Goal: Information Seeking & Learning: Compare options

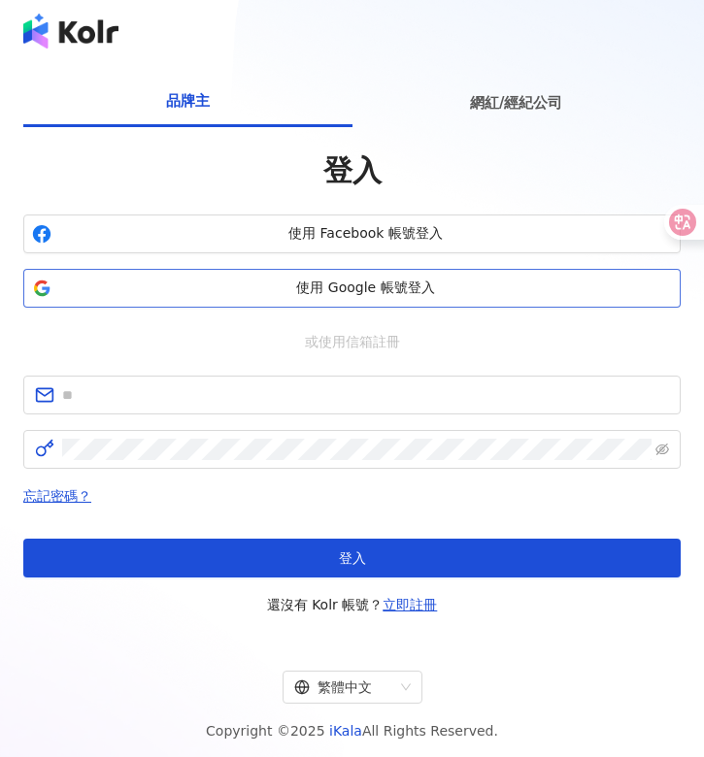
click at [345, 284] on span "使用 Google 帳號登入" at bounding box center [365, 288] width 613 height 19
click at [358, 283] on span "使用 Google 帳號登入" at bounding box center [365, 288] width 613 height 19
click at [429, 290] on span "使用 Google 帳號登入" at bounding box center [365, 288] width 613 height 19
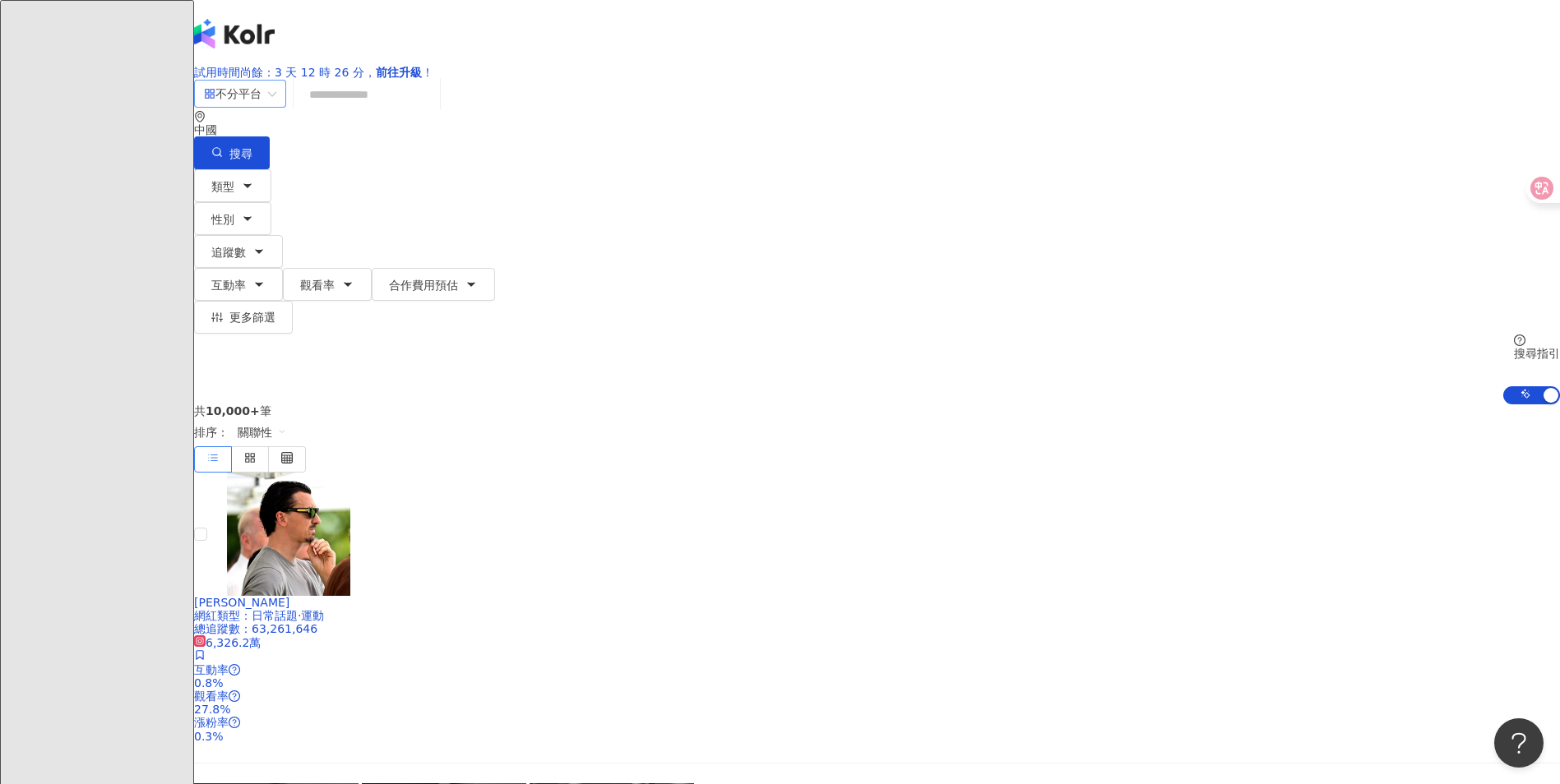
click at [262, 107] on div "不分平台" at bounding box center [233, 93] width 58 height 26
click at [453, 264] on div "YouTube" at bounding box center [436, 254] width 82 height 18
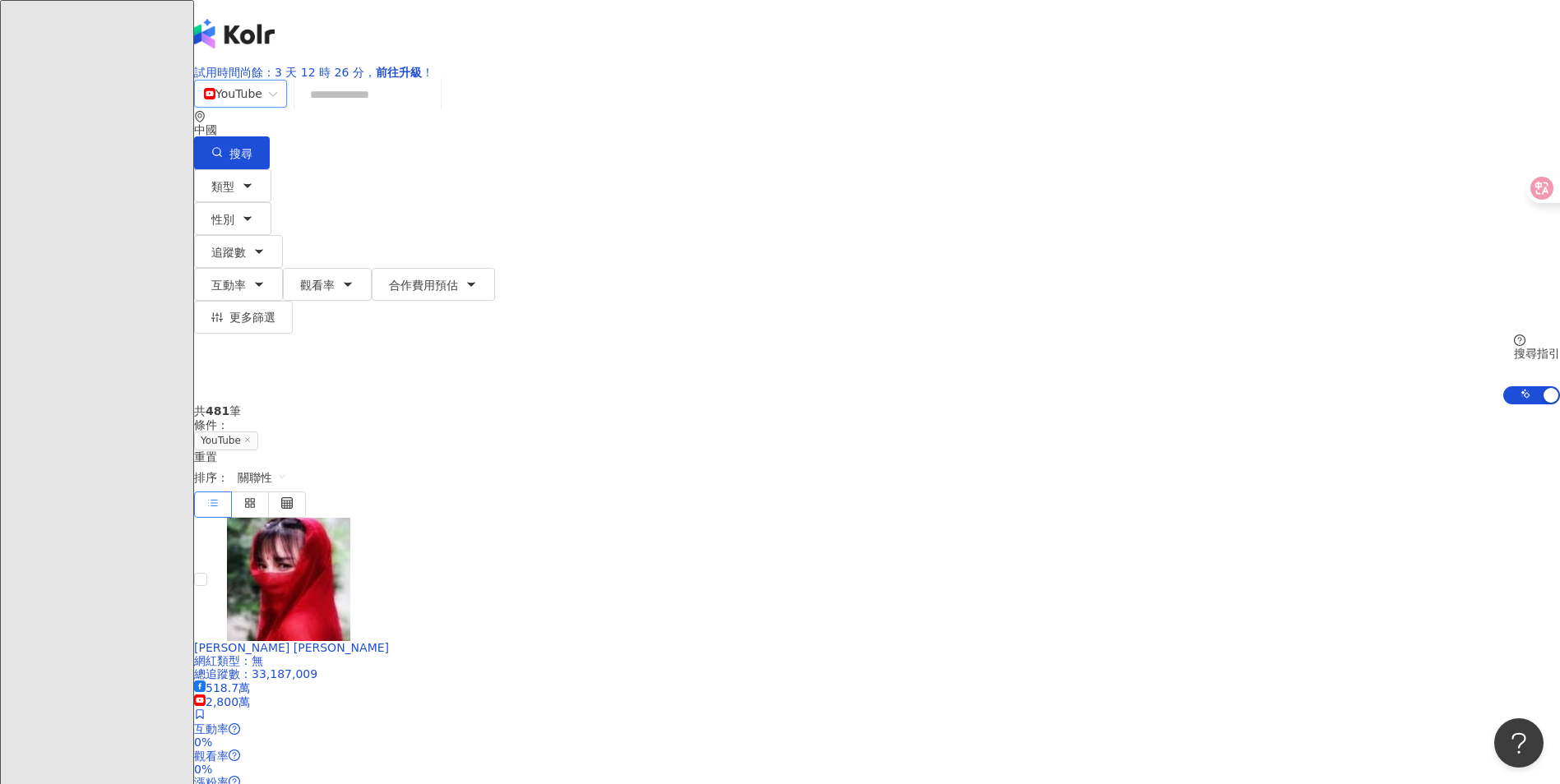
click at [434, 110] on input "search" at bounding box center [367, 94] width 133 height 31
click at [206, 123] on icon "environment" at bounding box center [200, 117] width 12 height 12
click at [595, 96] on span "中國" at bounding box center [1395, 82] width 38 height 26
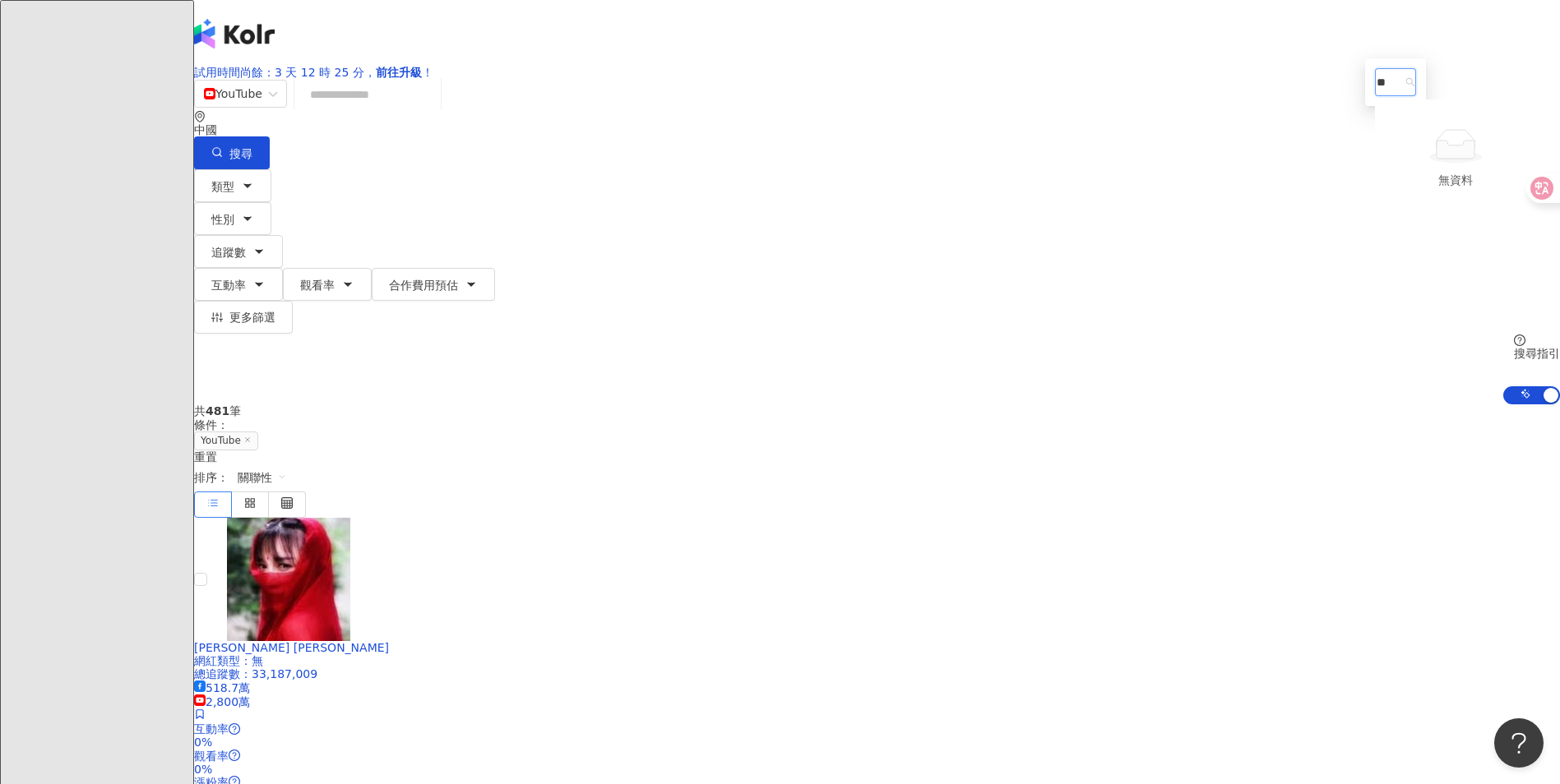
type input "*"
type input "**"
click at [595, 119] on div "日本" at bounding box center [1387, 109] width 23 height 18
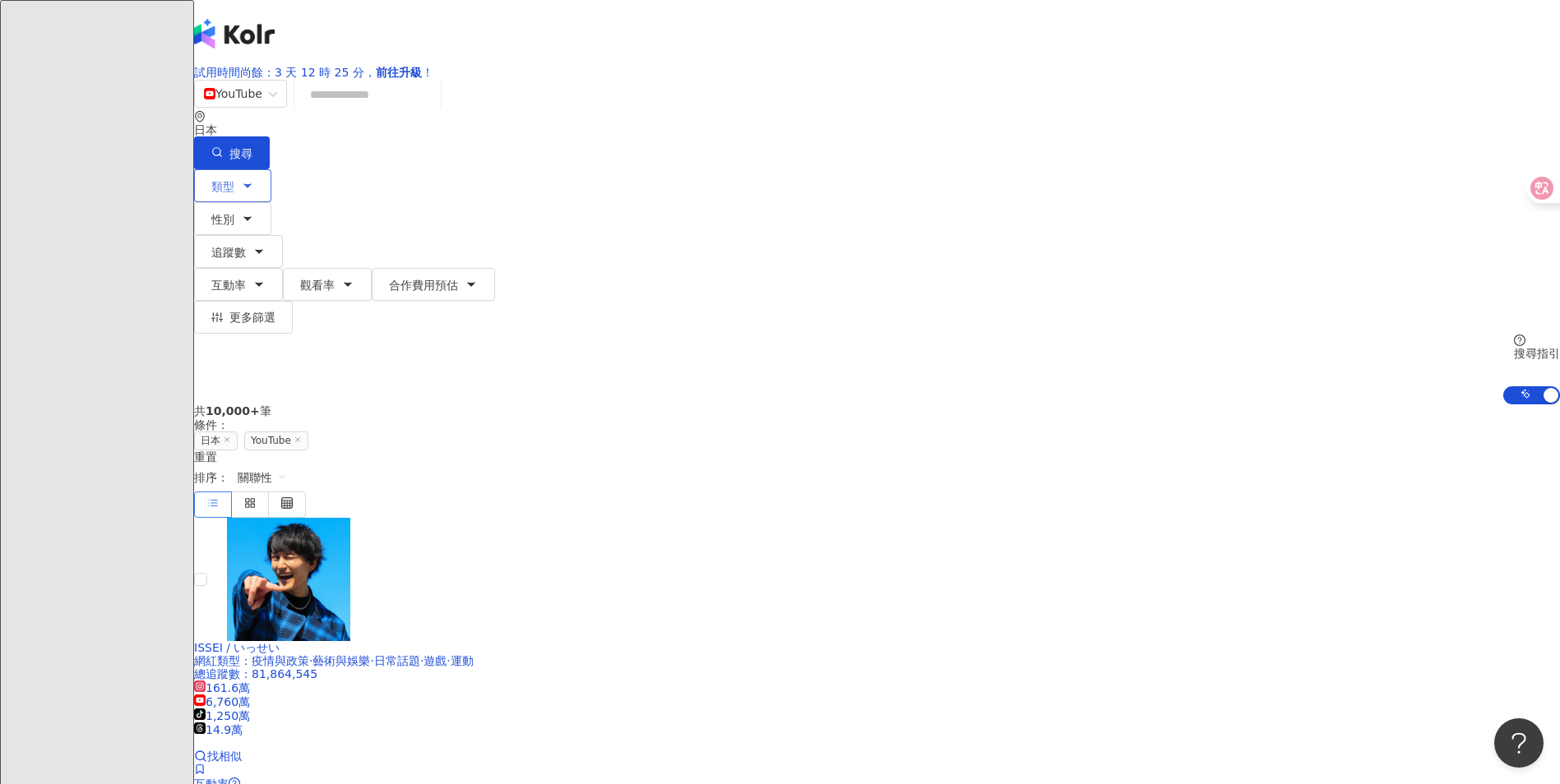
click at [271, 194] on button "類型" at bounding box center [232, 185] width 77 height 33
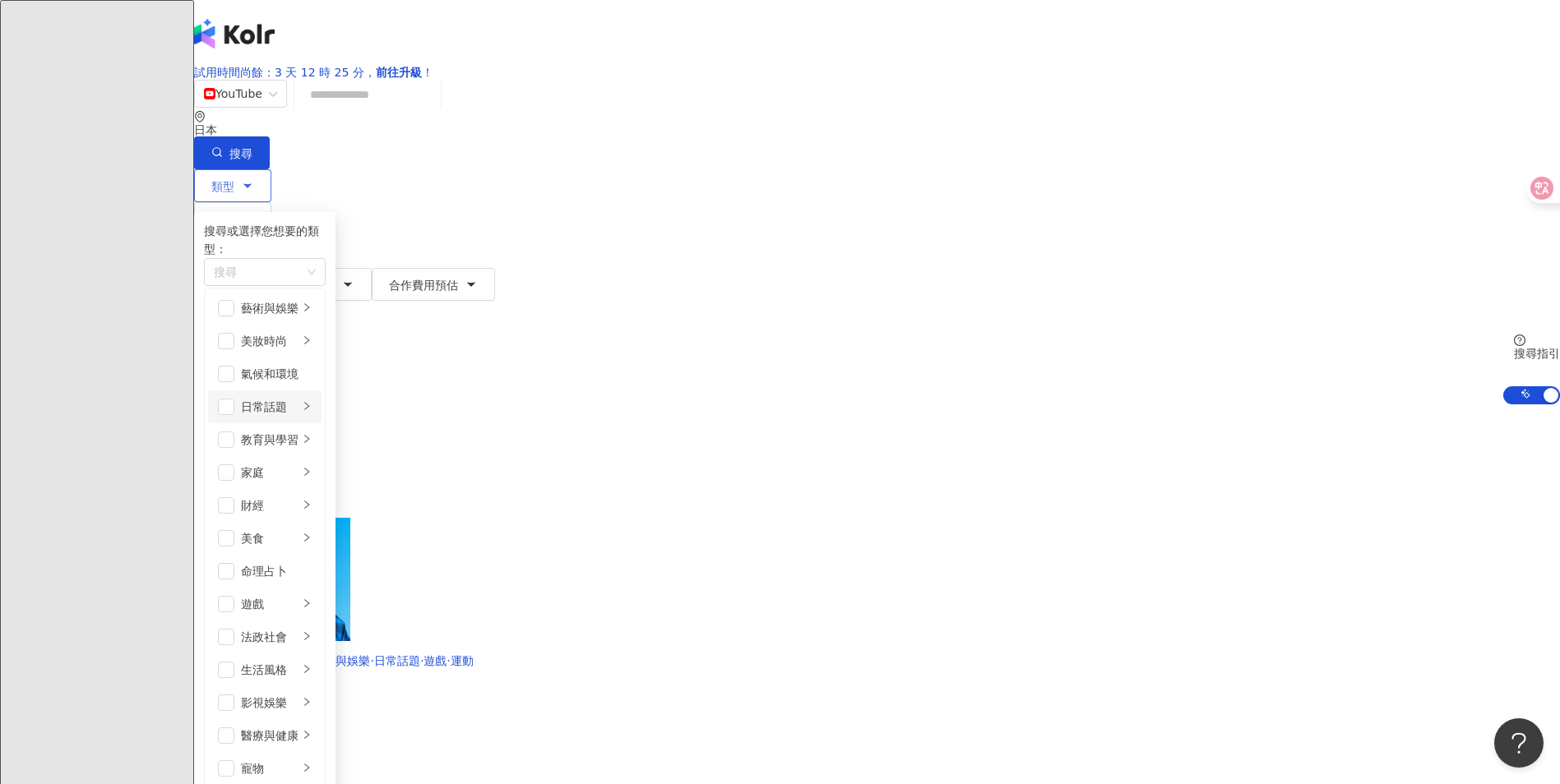
scroll to position [164, 0]
click at [298, 595] on div "遊戲" at bounding box center [269, 604] width 58 height 18
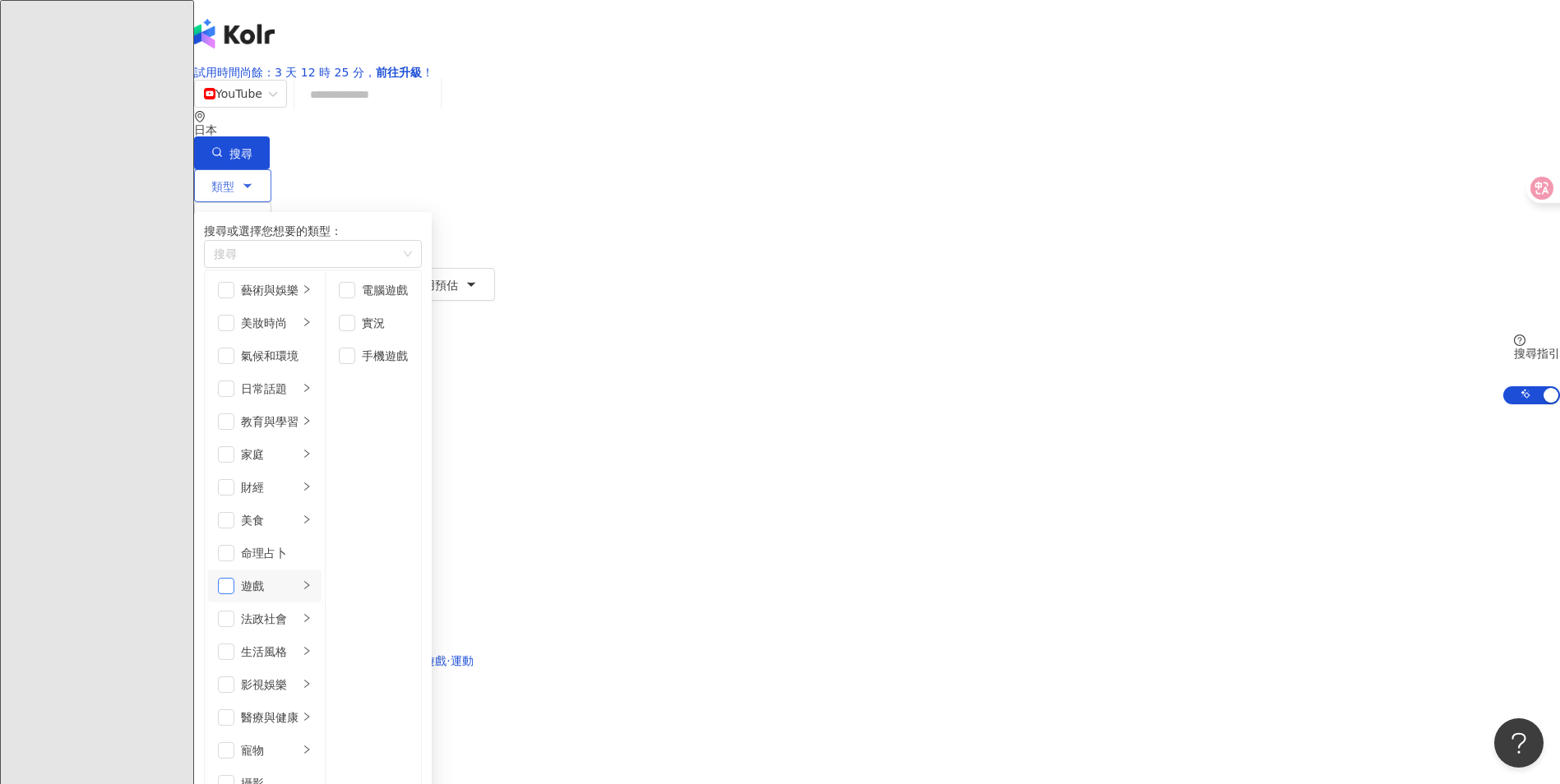
click at [235, 577] on span "button" at bounding box center [225, 585] width 16 height 16
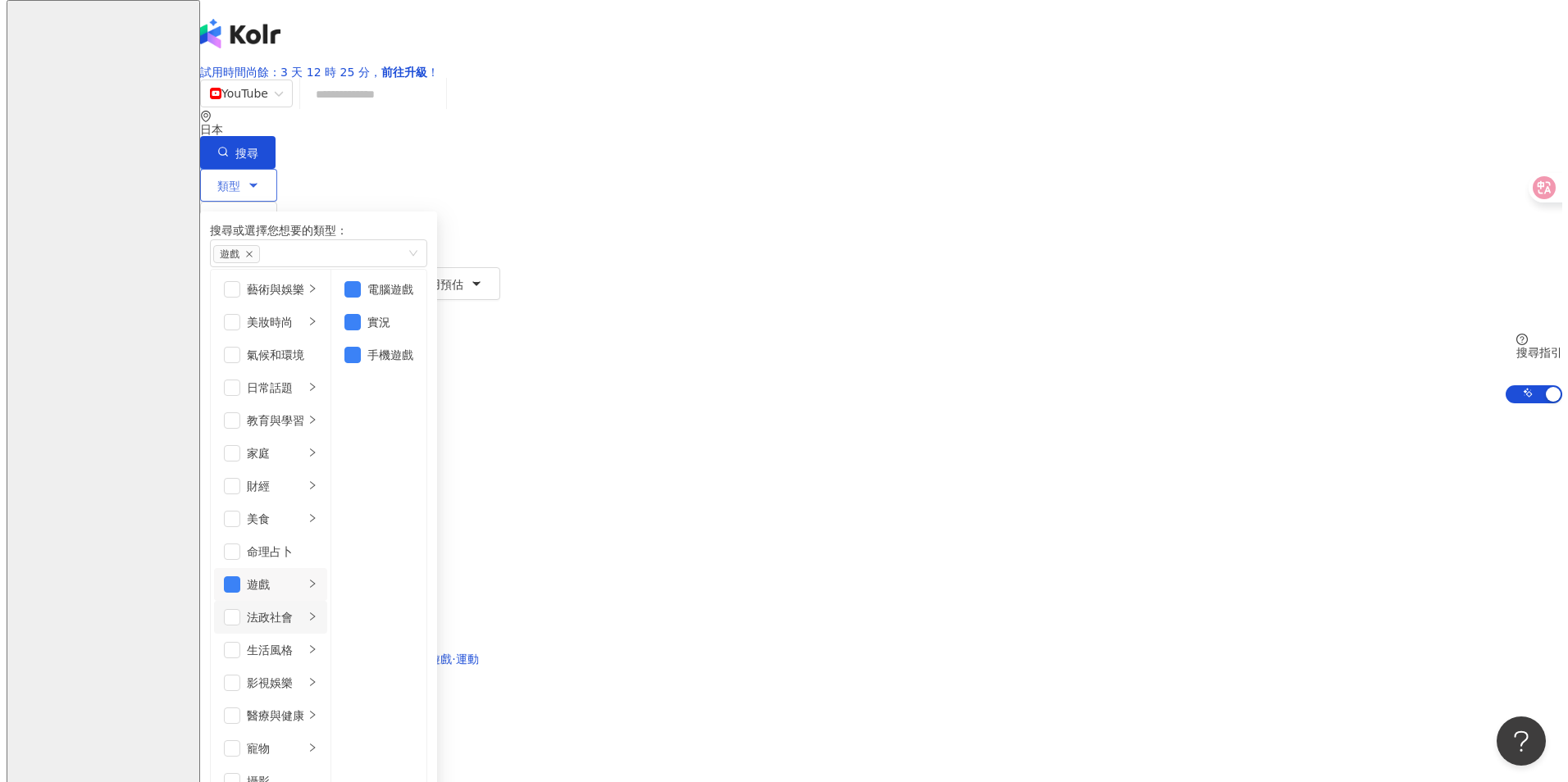
scroll to position [0, 0]
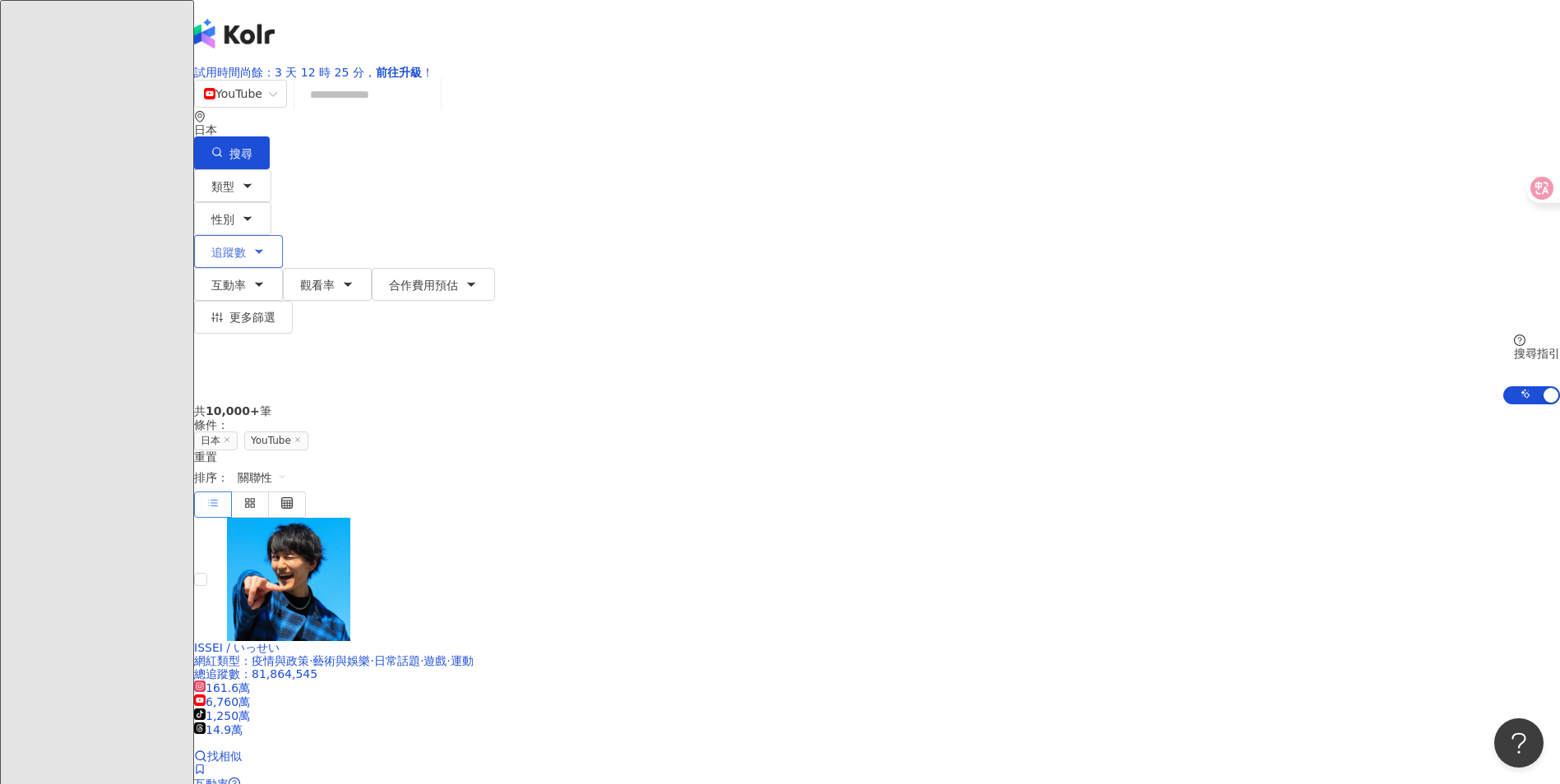
click at [266, 245] on icon "button" at bounding box center [259, 251] width 14 height 14
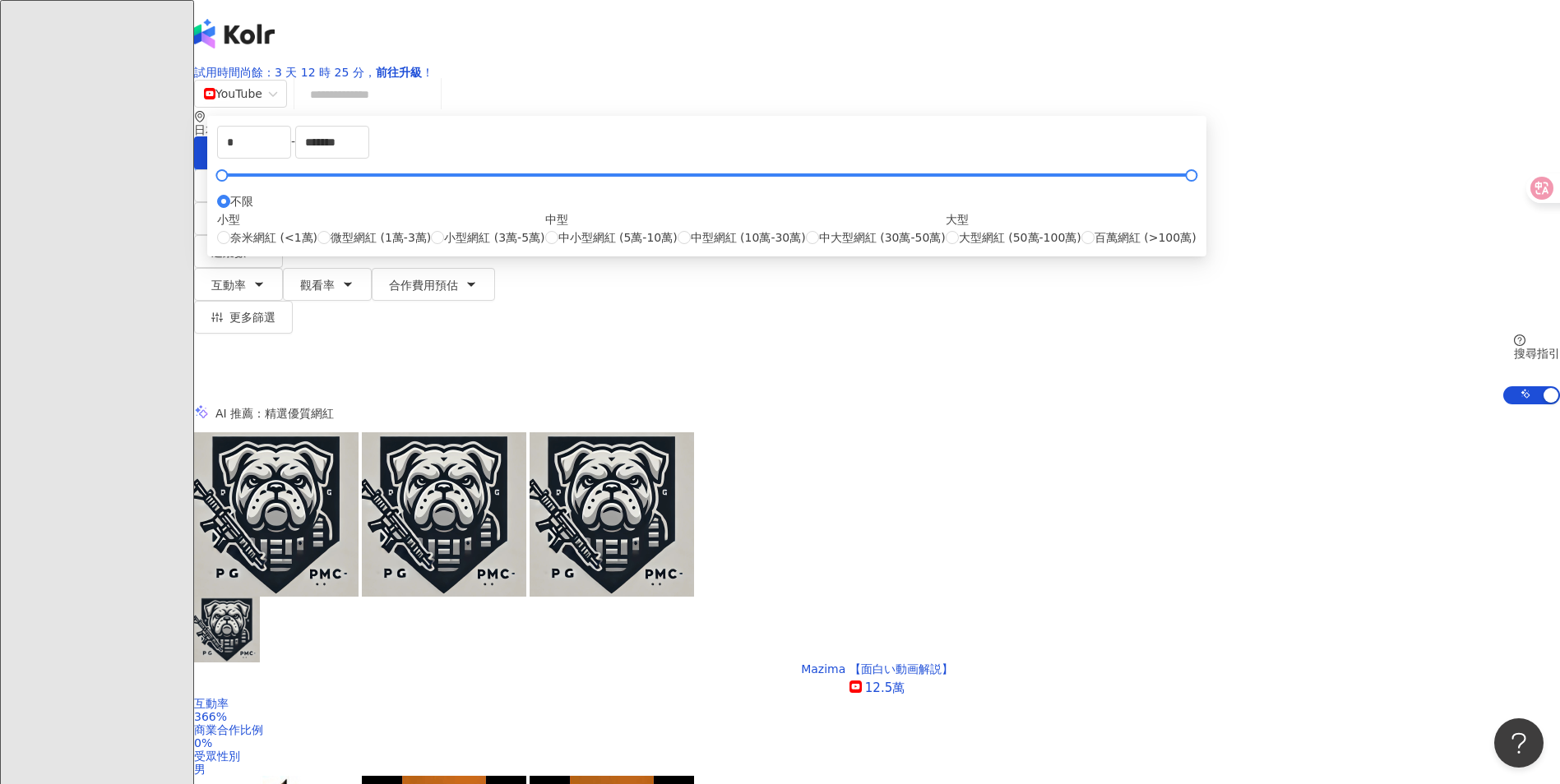
click at [567, 246] on div "* - ******* 不限 小型 奈米網紅 (<1萬) 微型網紅 (1萬-3萬) 小型網紅 (3萬-5萬) 中型 中小型網紅 (5萬-10萬) 中型網紅 (…" at bounding box center [706, 186] width 979 height 121
click at [318, 246] on label "奈米網紅 (<1萬)" at bounding box center [267, 237] width 100 height 18
type input "****"
click at [431, 246] on label "微型網紅 (1萬-3萬)" at bounding box center [374, 237] width 113 height 18
type input "*****"
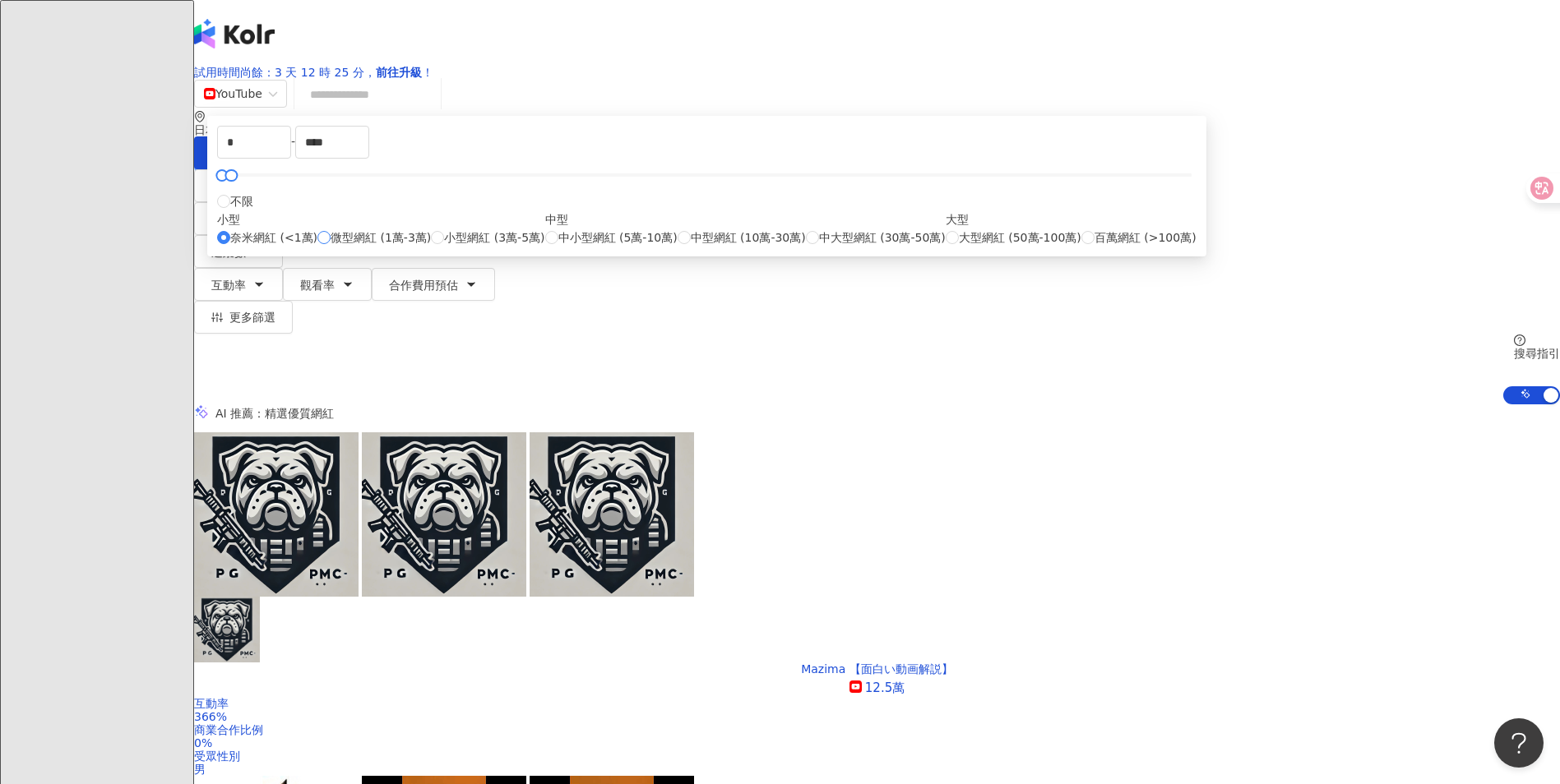
type input "*****"
click at [545, 246] on label "小型網紅 (3萬-5萬)" at bounding box center [488, 237] width 113 height 18
type input "*****"
drag, startPoint x: 583, startPoint y: 434, endPoint x: 584, endPoint y: 420, distance: 14.0
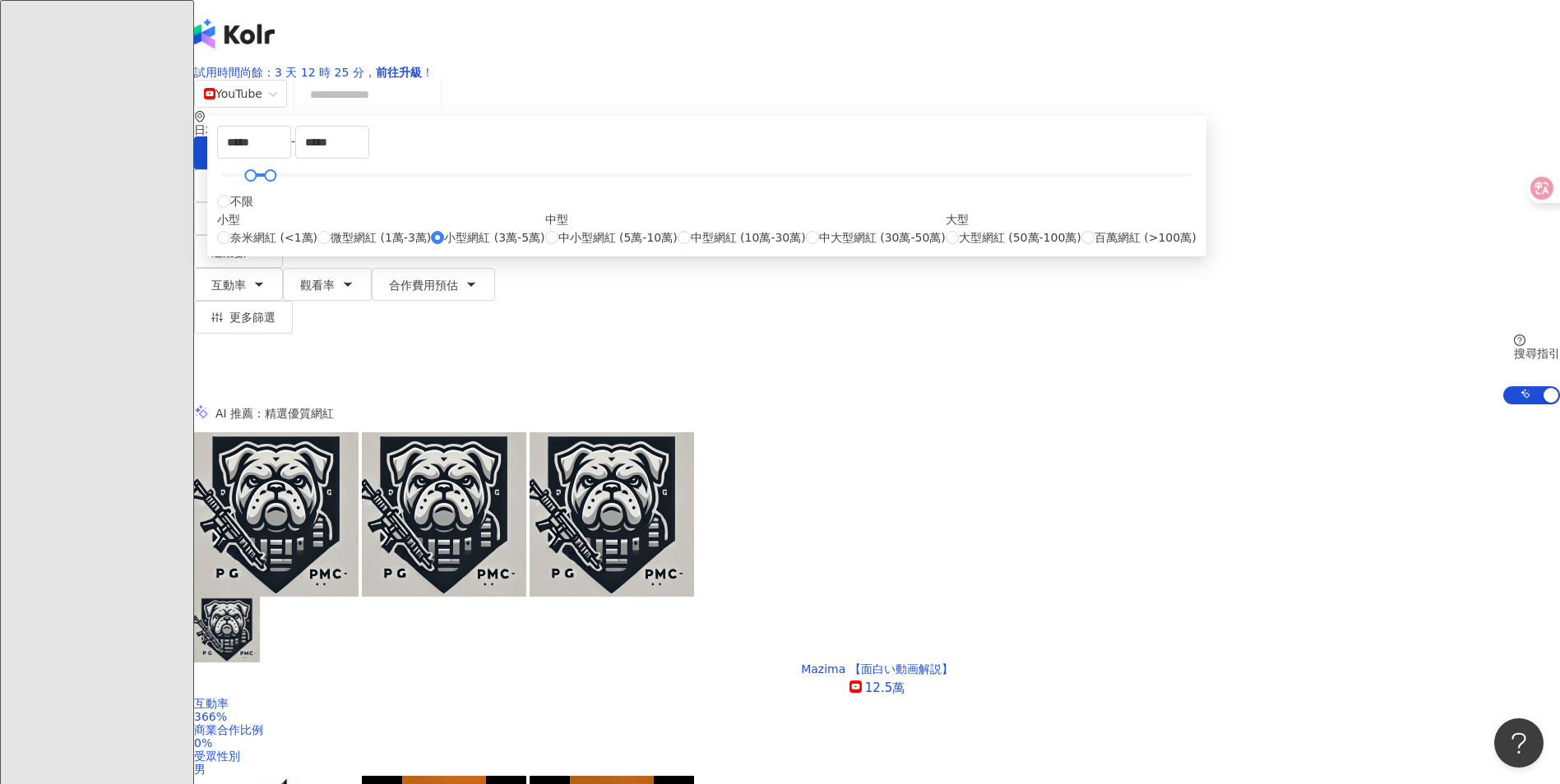
click at [431, 246] on label "微型網紅 (1萬-3萬)" at bounding box center [374, 237] width 113 height 18
type input "*****"
click at [318, 246] on label "奈米網紅 (<1萬)" at bounding box center [267, 237] width 100 height 18
type input "*"
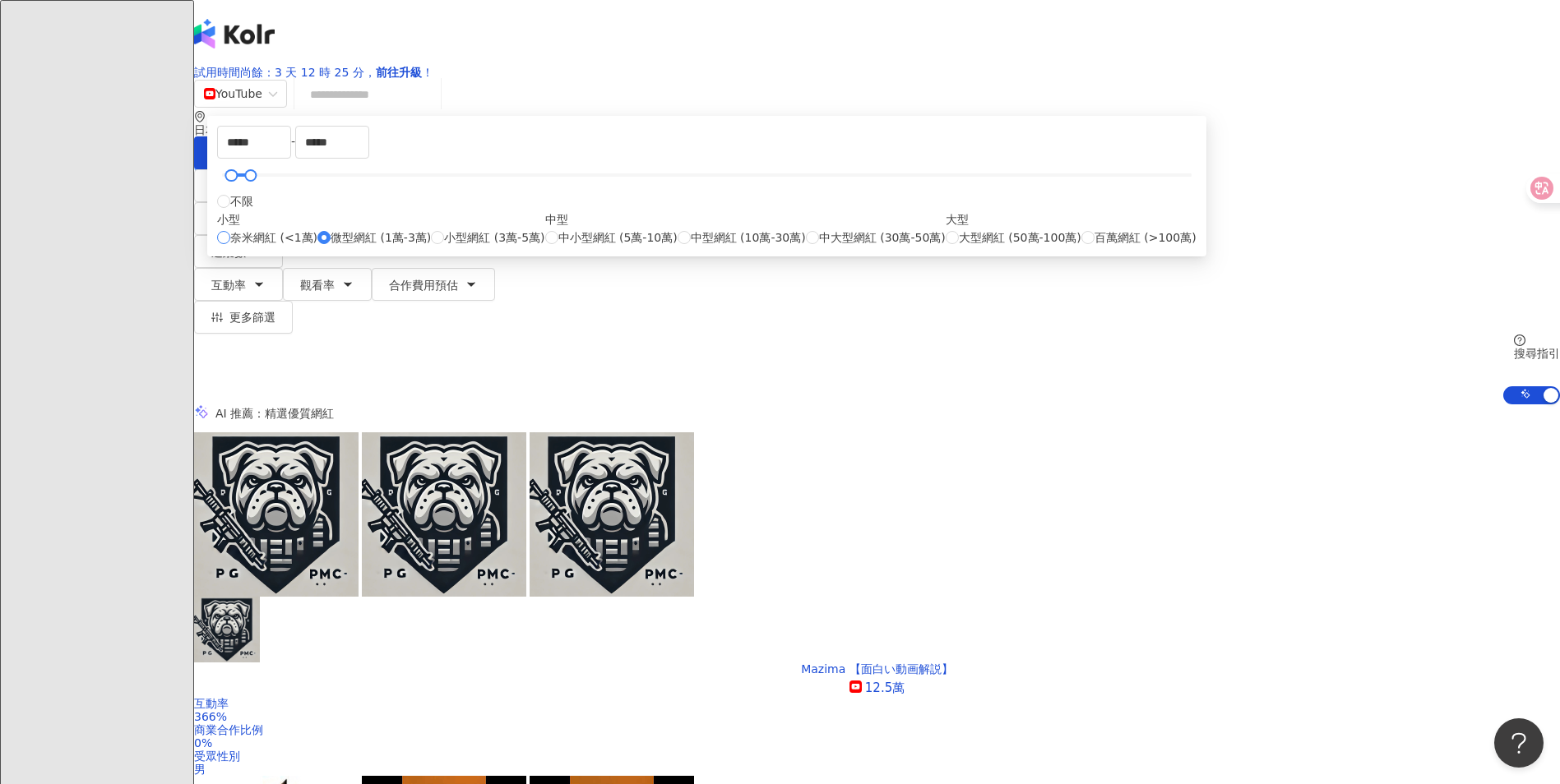
type input "****"
click at [368, 157] on input "****" at bounding box center [331, 142] width 72 height 31
click at [545, 246] on span "小型網紅 (3萬-5萬)" at bounding box center [494, 237] width 100 height 18
type input "*****"
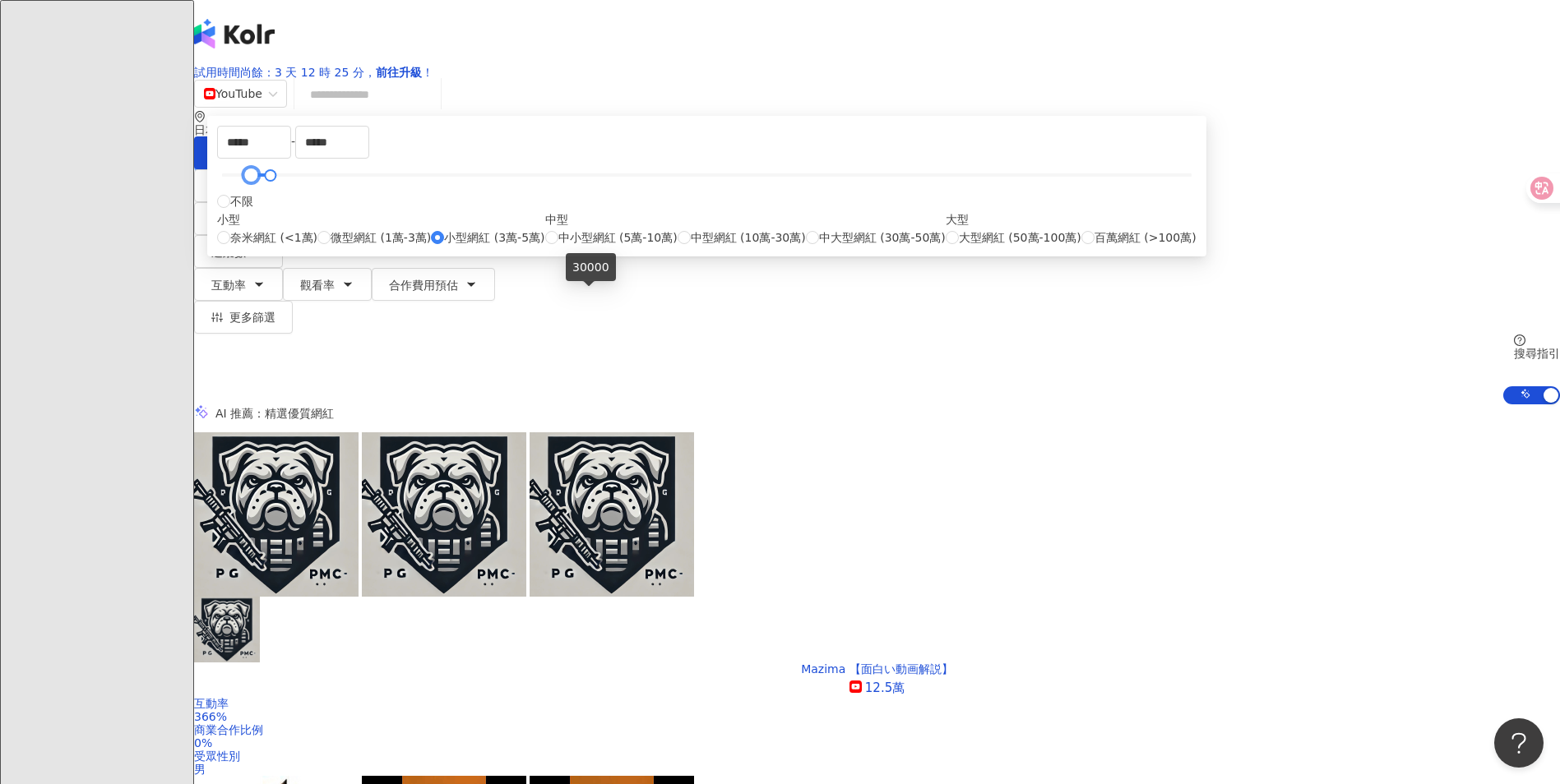
type input "*"
drag, startPoint x: 584, startPoint y: 296, endPoint x: 561, endPoint y: 299, distance: 23.2
click at [556, 257] on div "* - ***** 不限 小型 奈米網紅 (<1萬) 微型網紅 (1萬-3萬) 小型網紅 (3萬-5萬) 中型 中小型網紅 (5萬-10萬) 中型網紅 (10…" at bounding box center [707, 186] width 999 height 141
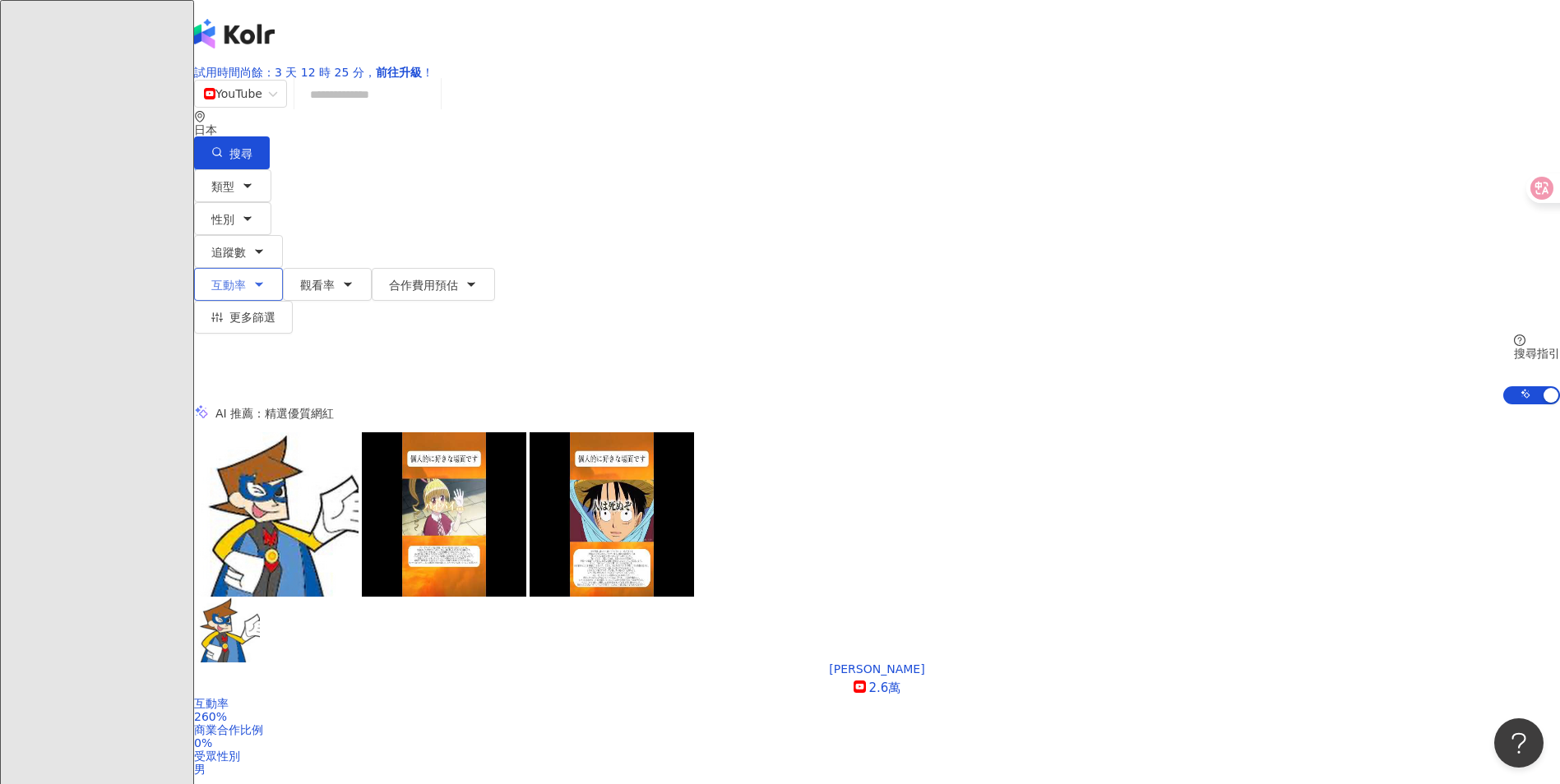
click at [266, 278] on icon "button" at bounding box center [259, 284] width 14 height 14
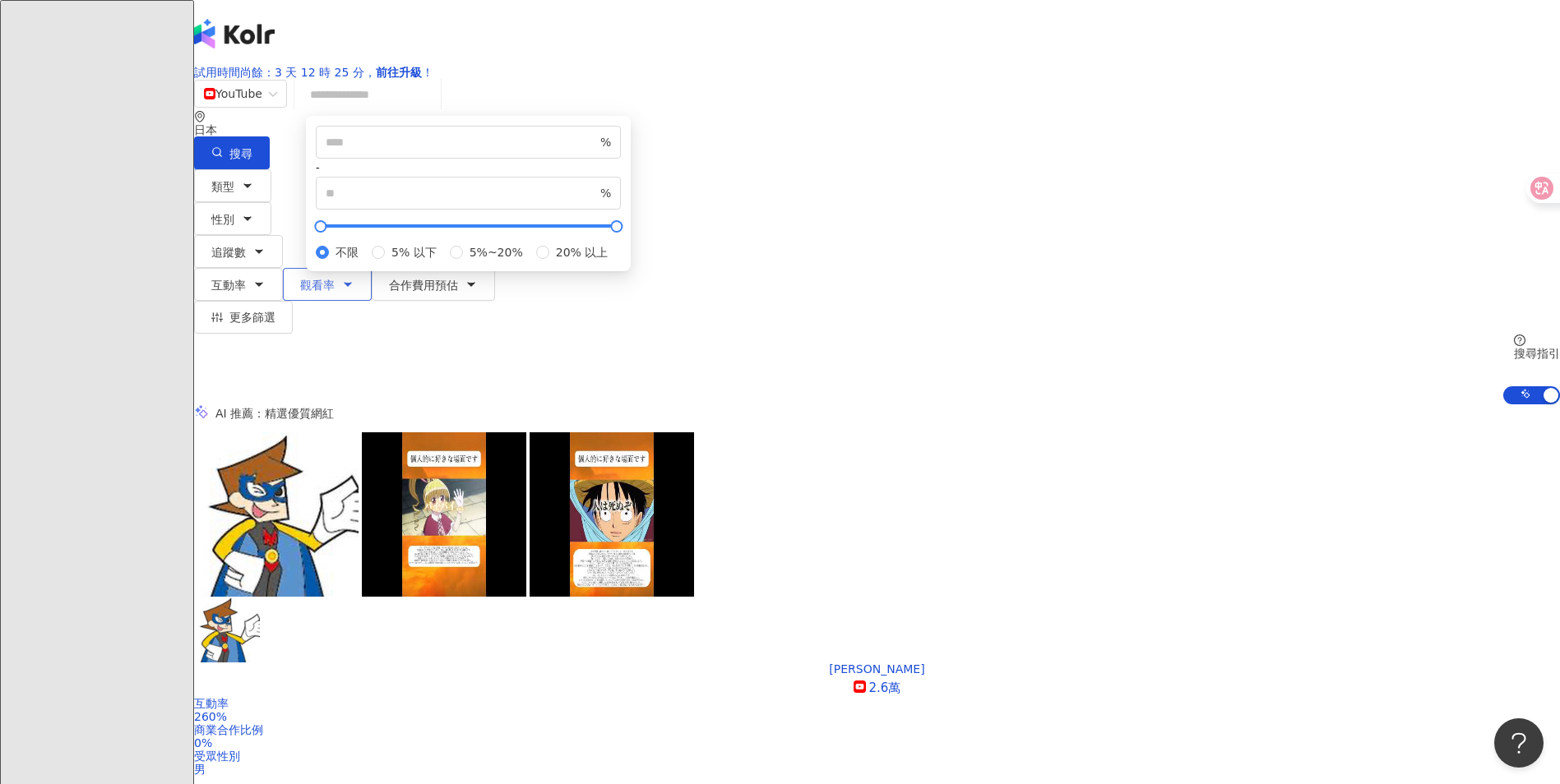
click at [372, 268] on button "觀看率" at bounding box center [327, 284] width 89 height 33
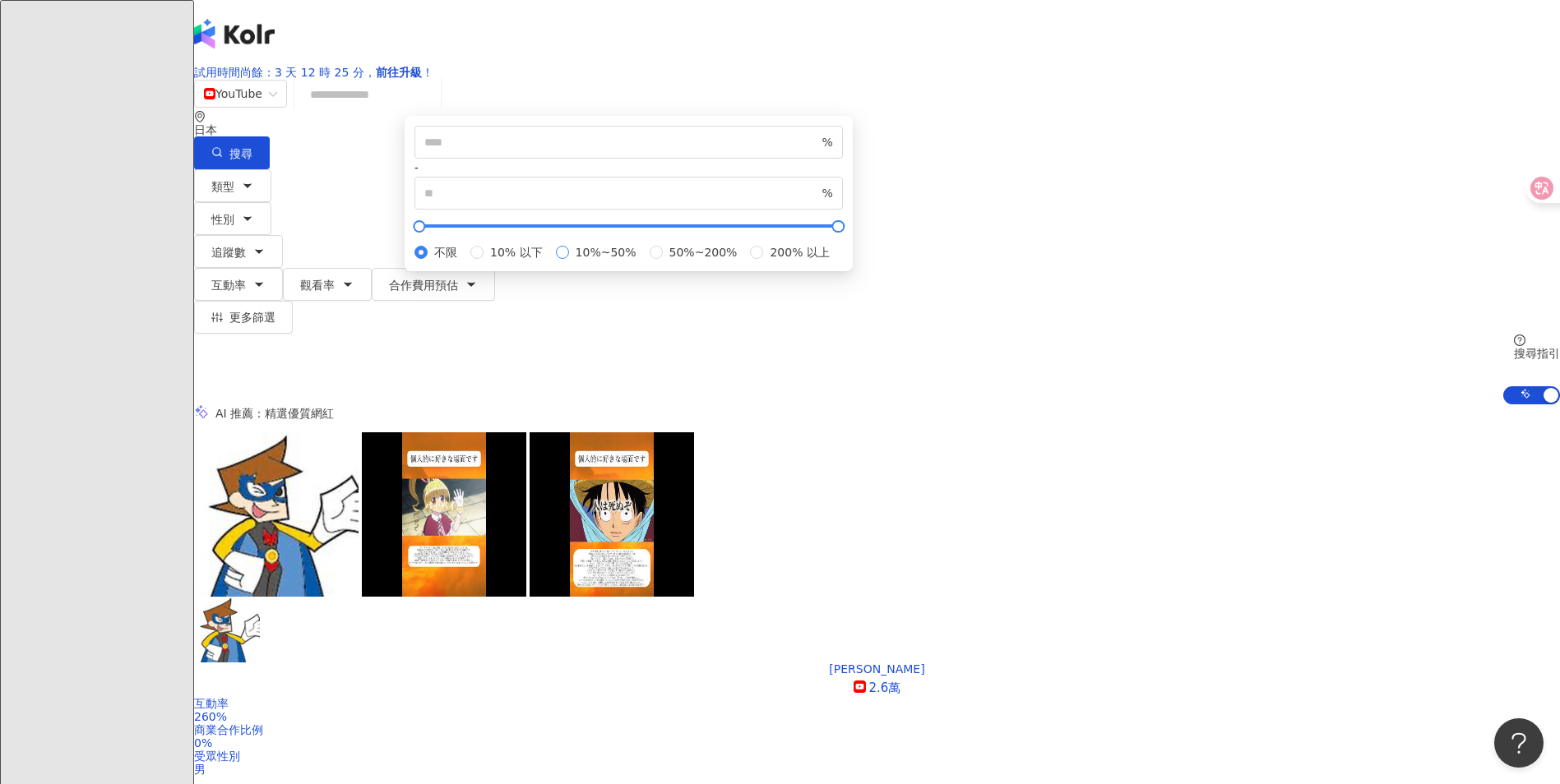
click at [595, 262] on span "10%~50%" at bounding box center [606, 251] width 74 height 18
type input "**"
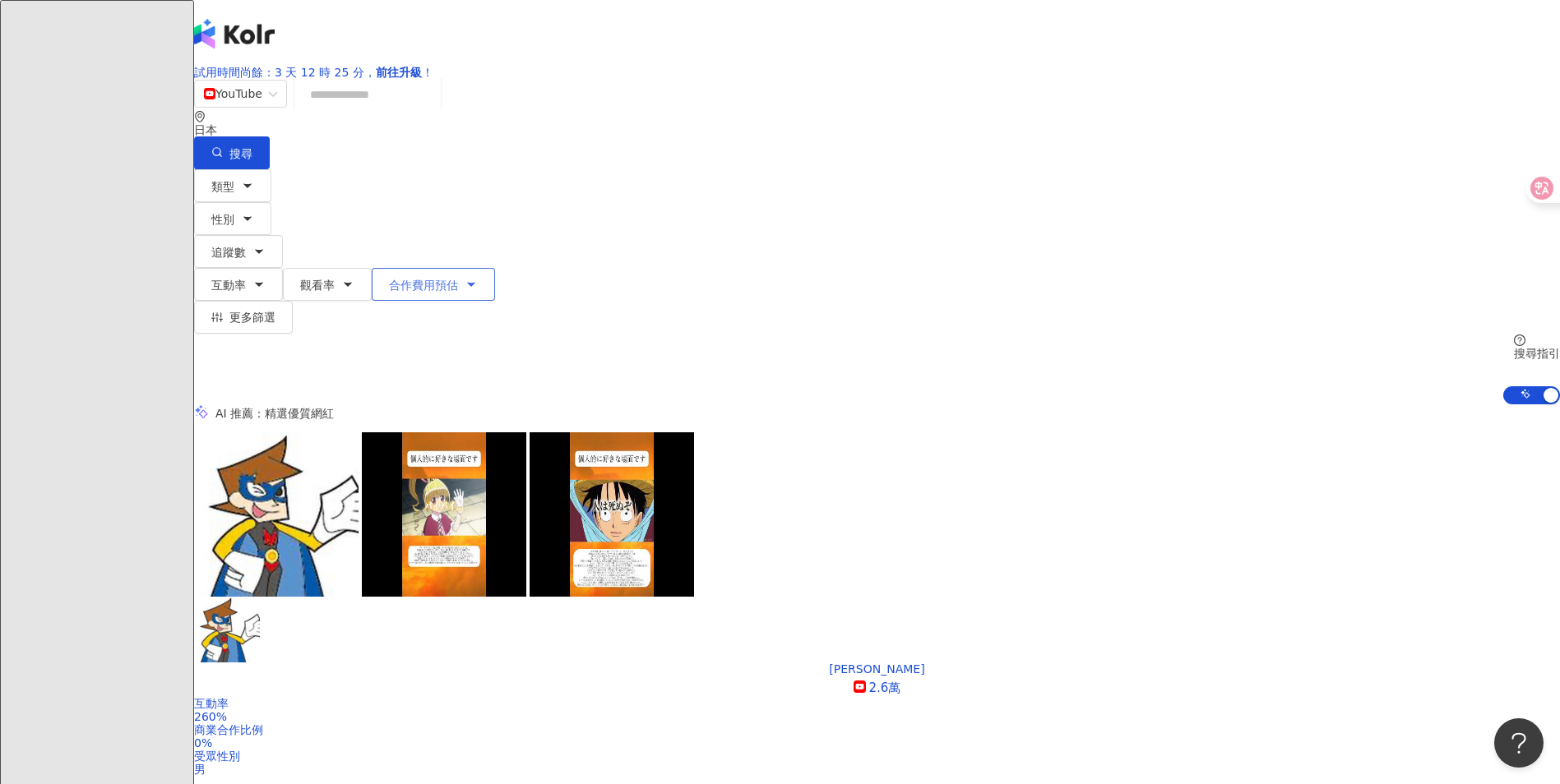
click at [458, 279] on span "合作費用預估" at bounding box center [423, 285] width 69 height 14
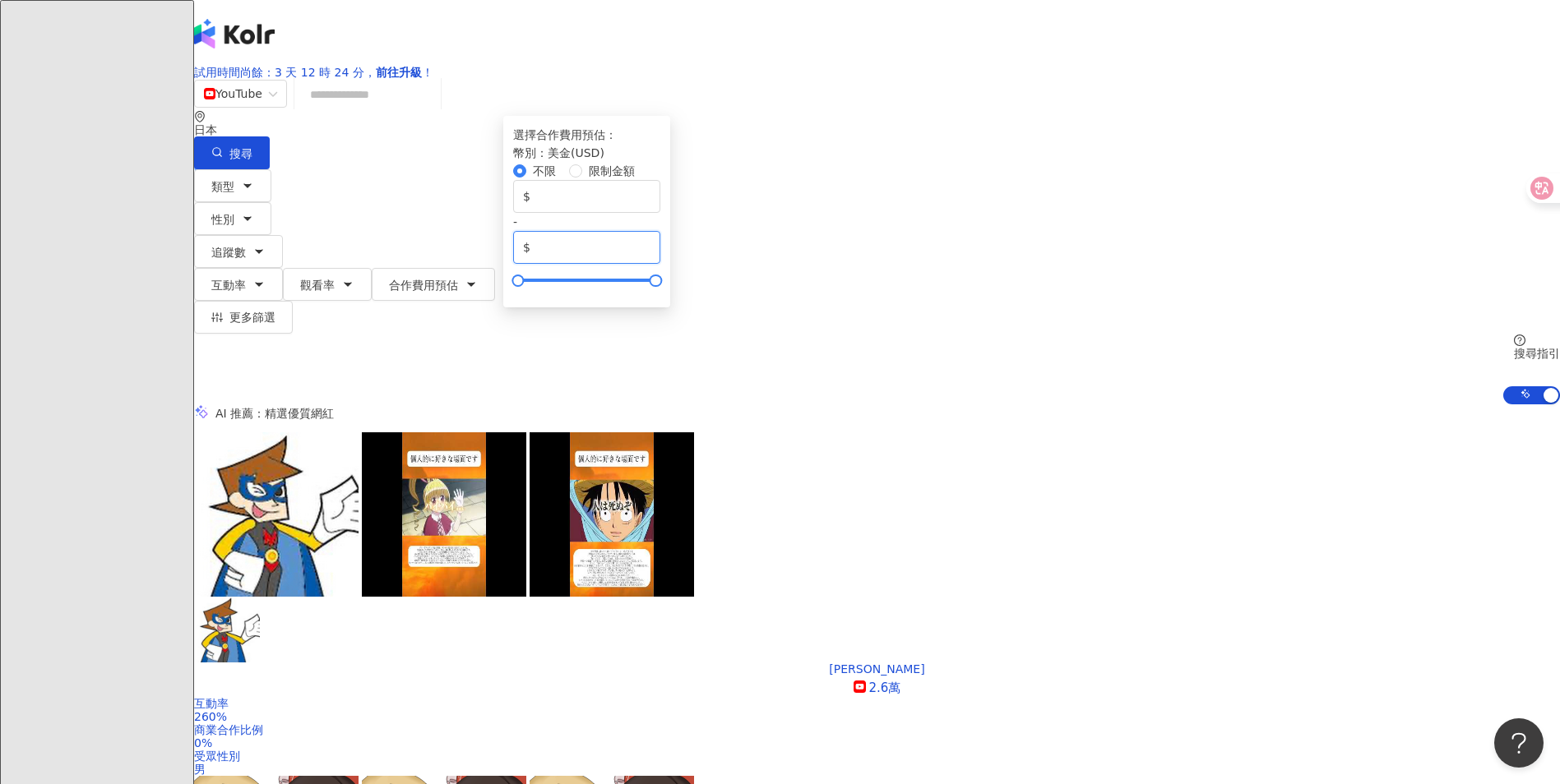
drag, startPoint x: 1100, startPoint y: 308, endPoint x: 1052, endPoint y: 308, distance: 48.0
click at [595, 264] on span "$ *****" at bounding box center [587, 247] width 147 height 33
type input "****"
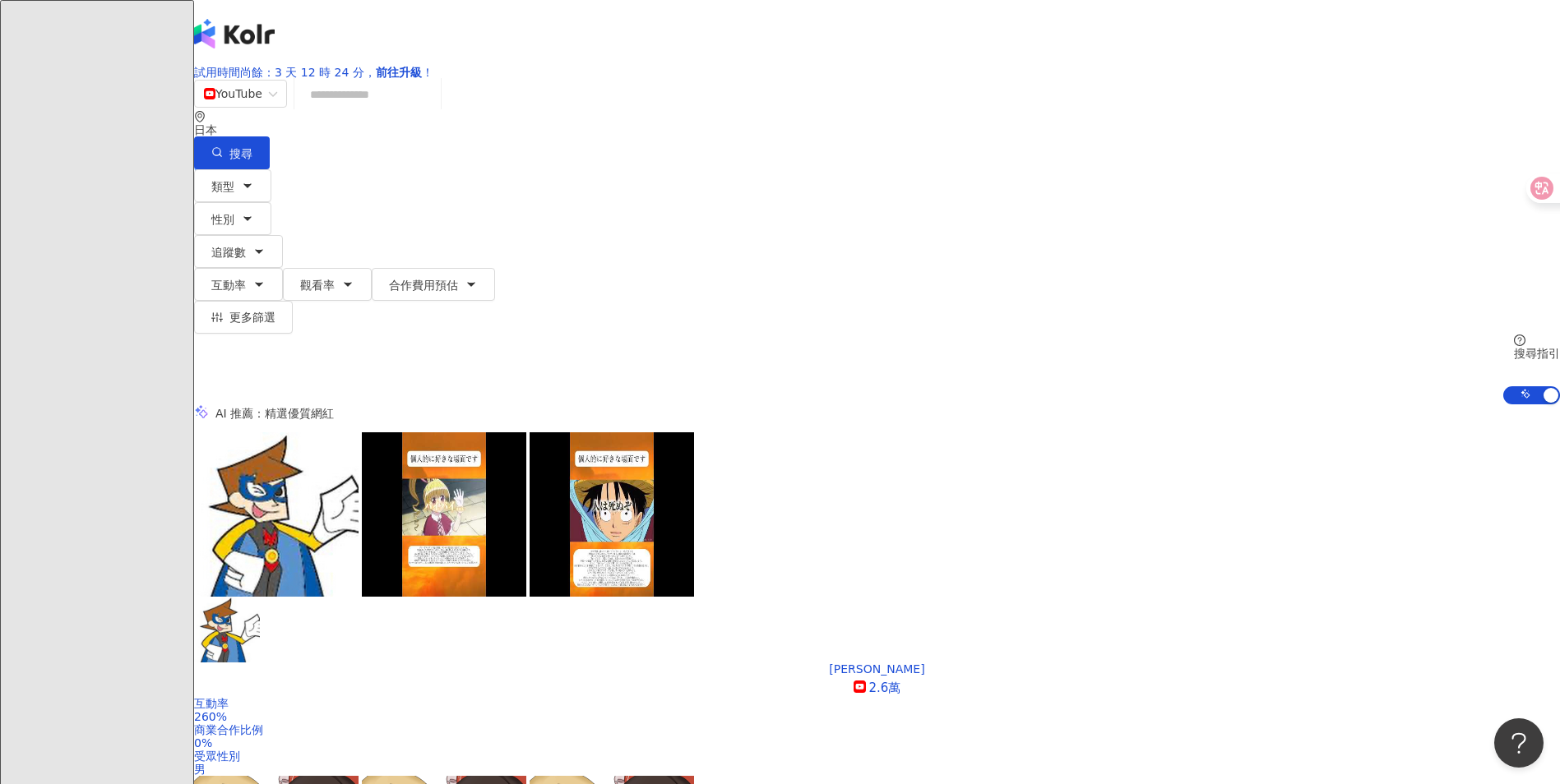
click at [595, 201] on div "類型 性別 追蹤數 互動率 觀看率 合作費用預估 更多篩選 * - ***** 不限 小型 奈米網紅 (<1萬) 微型網紅 (1萬-3萬) 小型網紅 (3萬-…" at bounding box center [877, 287] width 1366 height 235
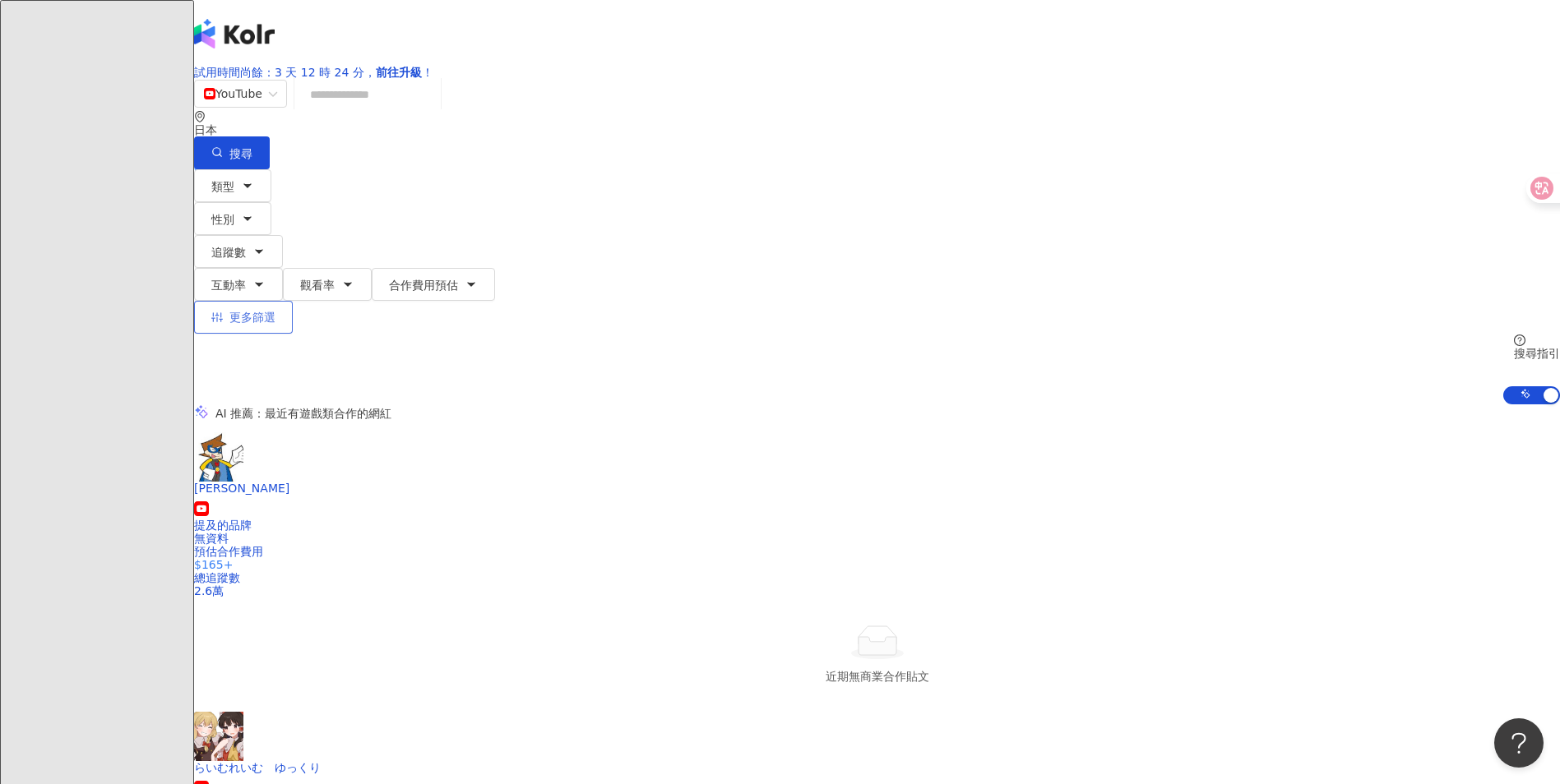
click at [293, 301] on button "更多篩選" at bounding box center [243, 317] width 98 height 33
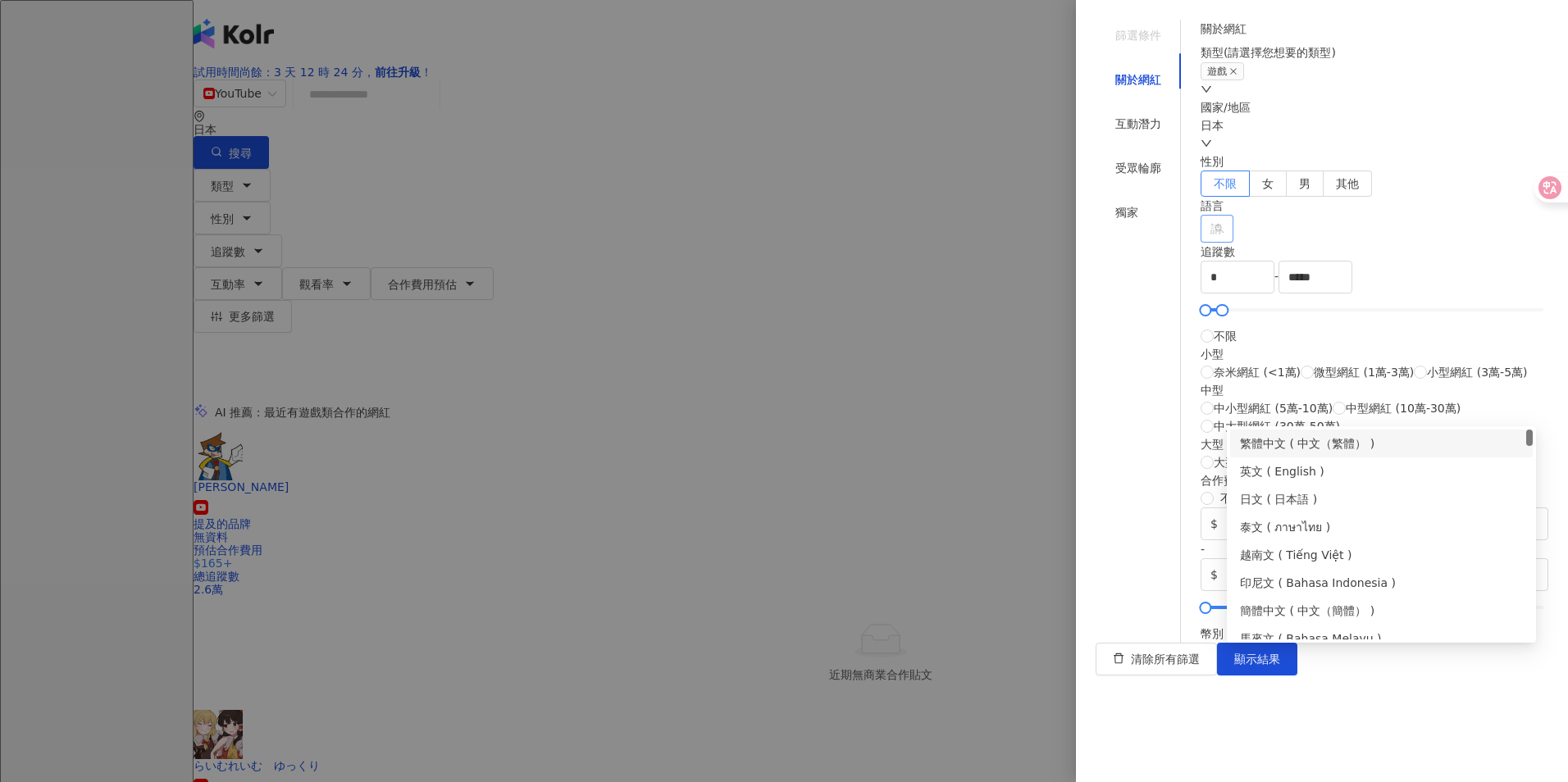
click at [594, 236] on div at bounding box center [1208, 229] width 9 height 13
click at [594, 501] on div "日文 ( 日本語 )" at bounding box center [1381, 499] width 283 height 18
click at [594, 448] on div "繁體中文 ( 中文（繁體） )" at bounding box center [1381, 443] width 283 height 18
click at [594, 474] on div "英文 ( English )" at bounding box center [1381, 471] width 283 height 18
click at [594, 617] on div "簡體中文 ( 中文（簡體） )" at bounding box center [1381, 611] width 283 height 18
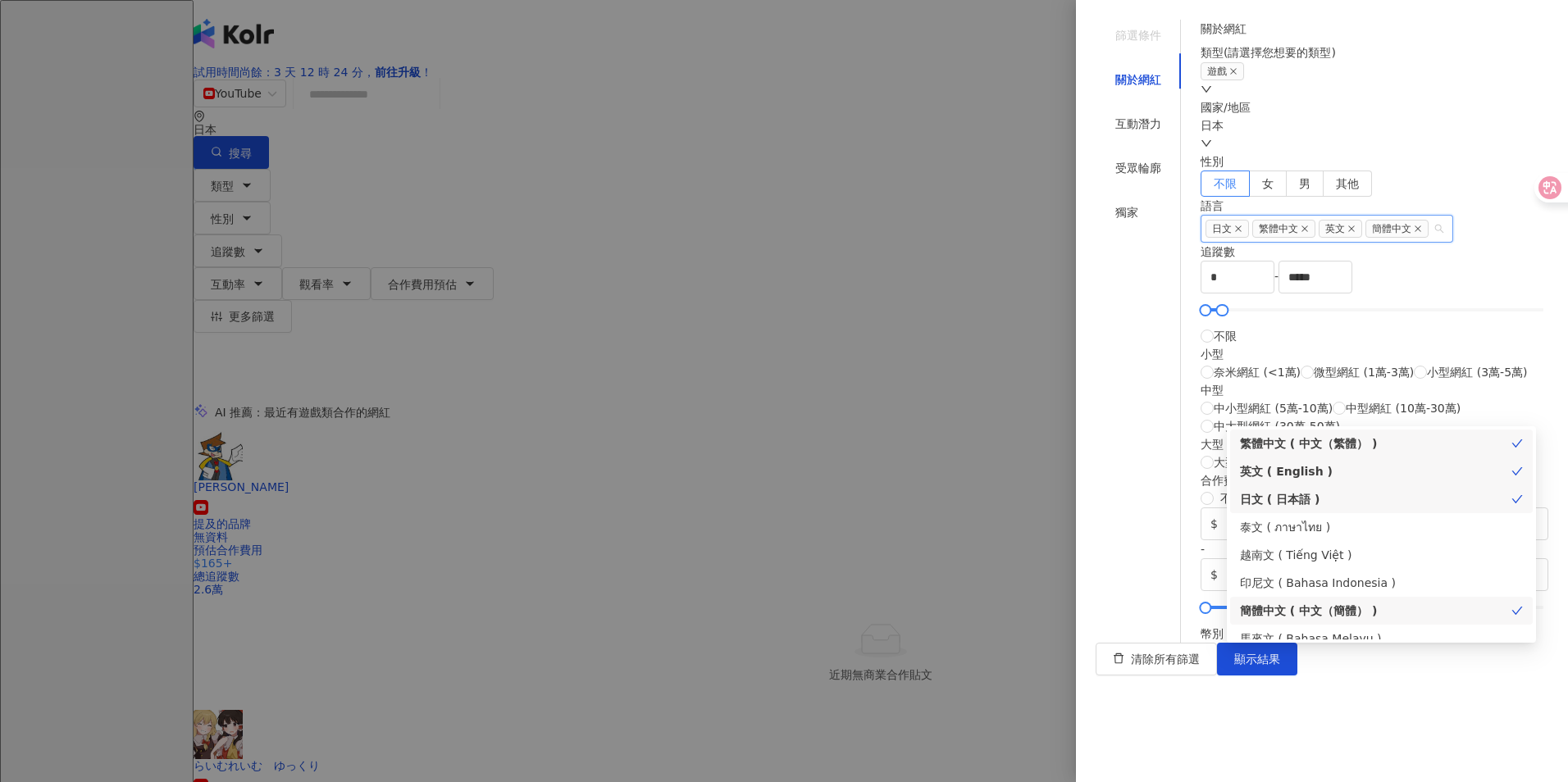
click at [594, 215] on div "語言" at bounding box center [1375, 205] width 348 height 18
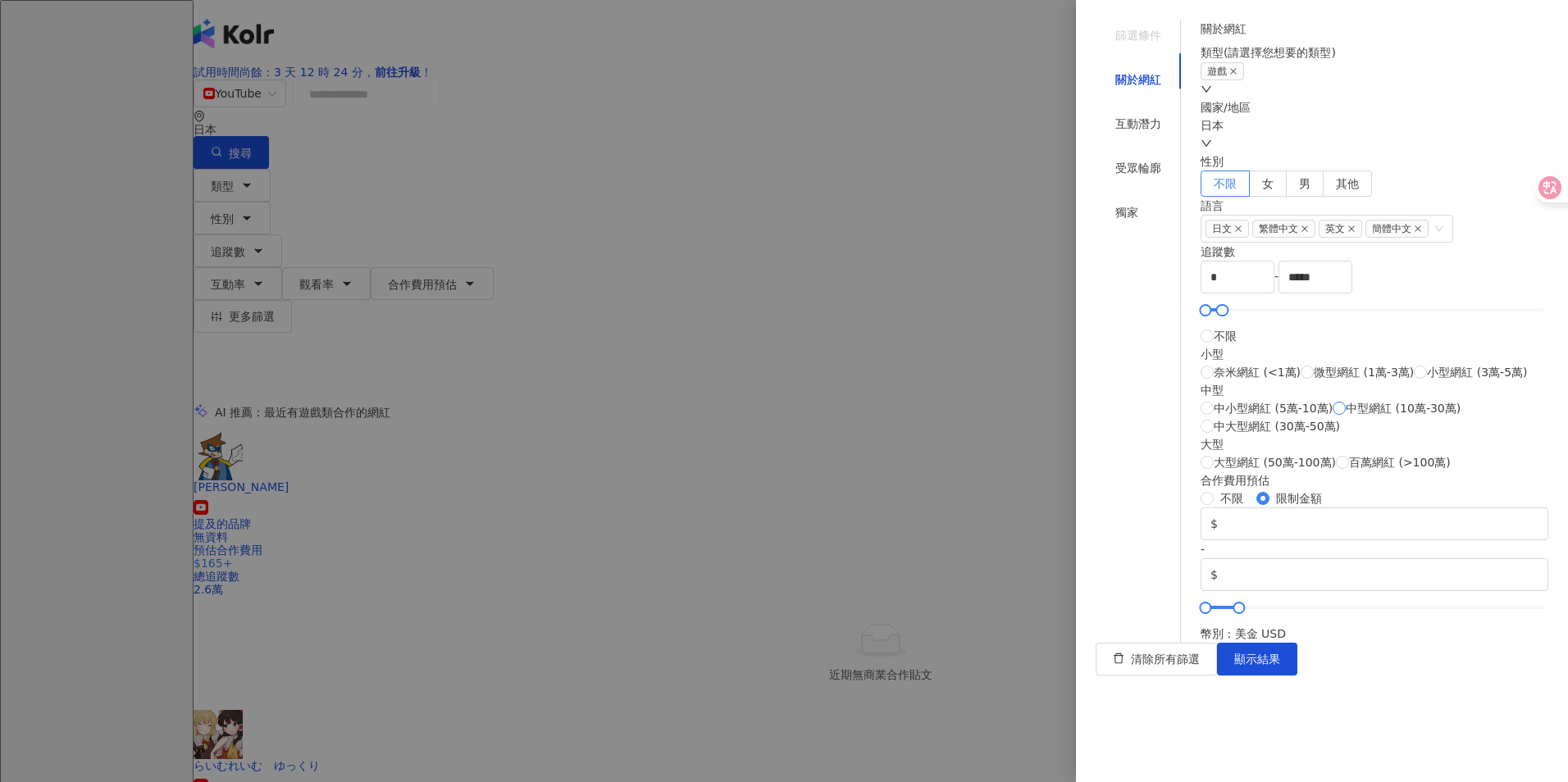
scroll to position [456, 0]
click at [594, 115] on div "互動潛力" at bounding box center [1138, 123] width 46 height 18
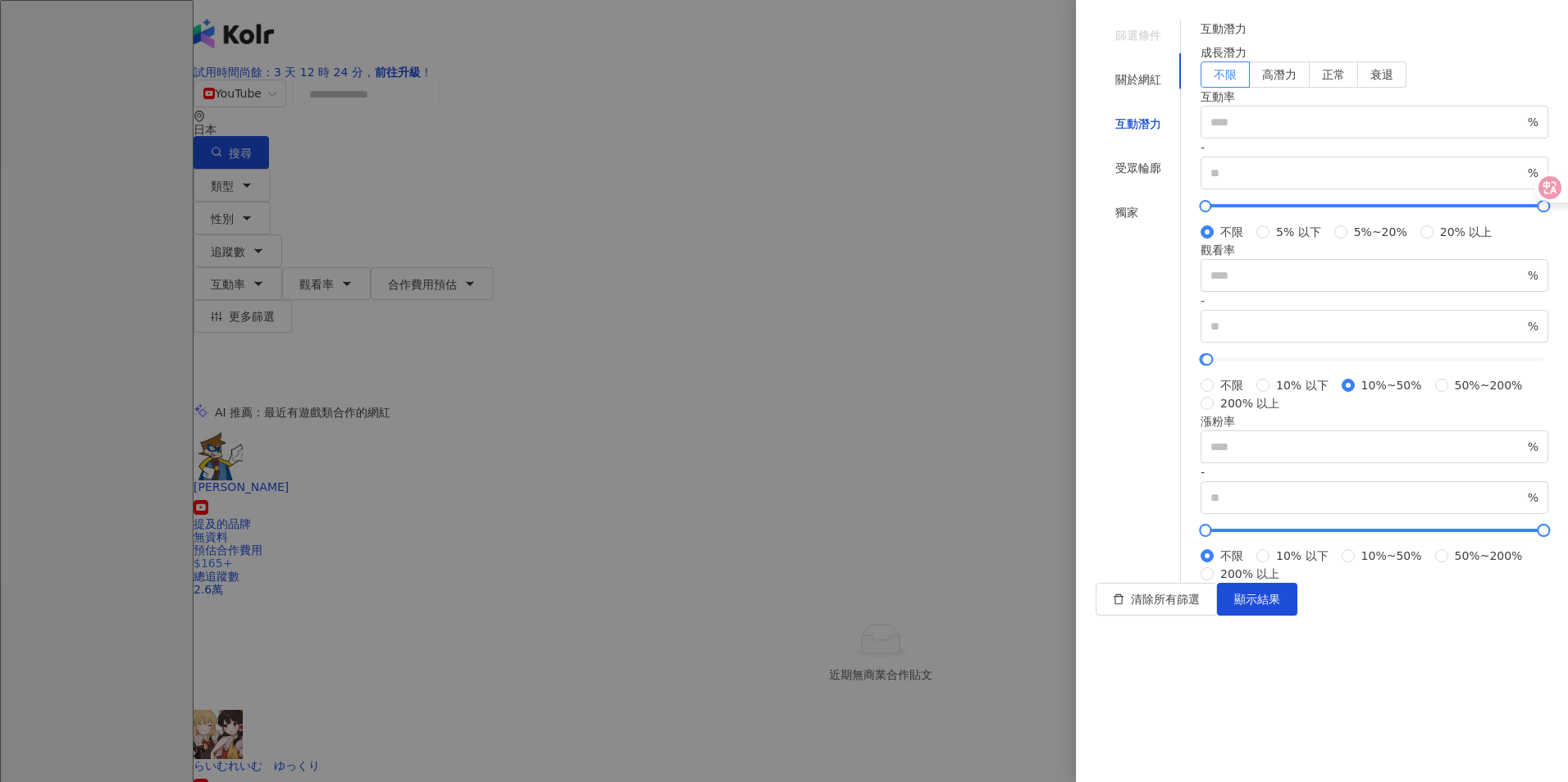
scroll to position [288, 0]
click at [594, 565] on span "10%~50%" at bounding box center [1391, 556] width 74 height 18
type input "**"
click at [594, 565] on span "10%~50%" at bounding box center [1391, 556] width 74 height 18
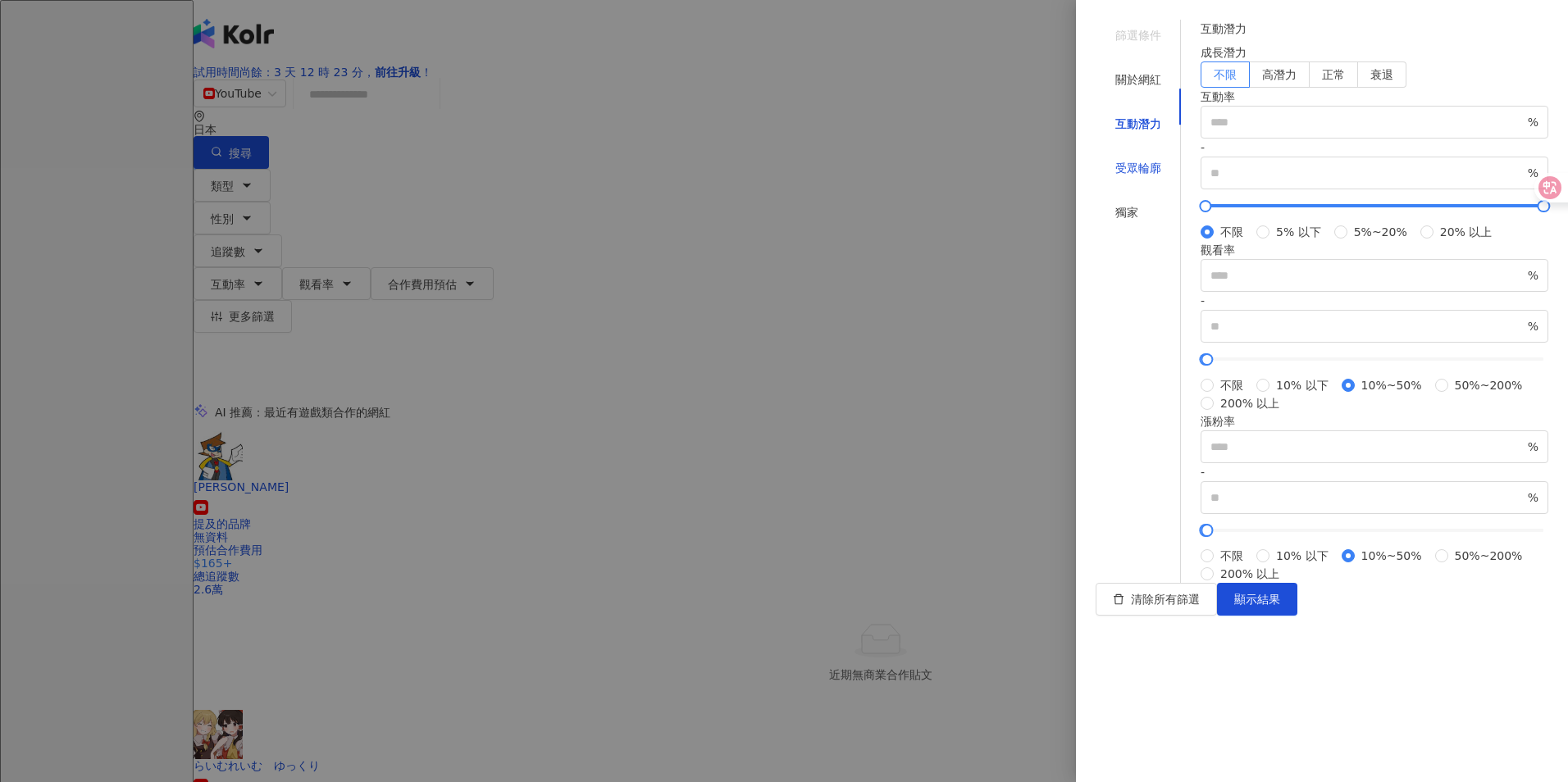
click at [594, 159] on div "受眾輪廓" at bounding box center [1138, 167] width 46 height 18
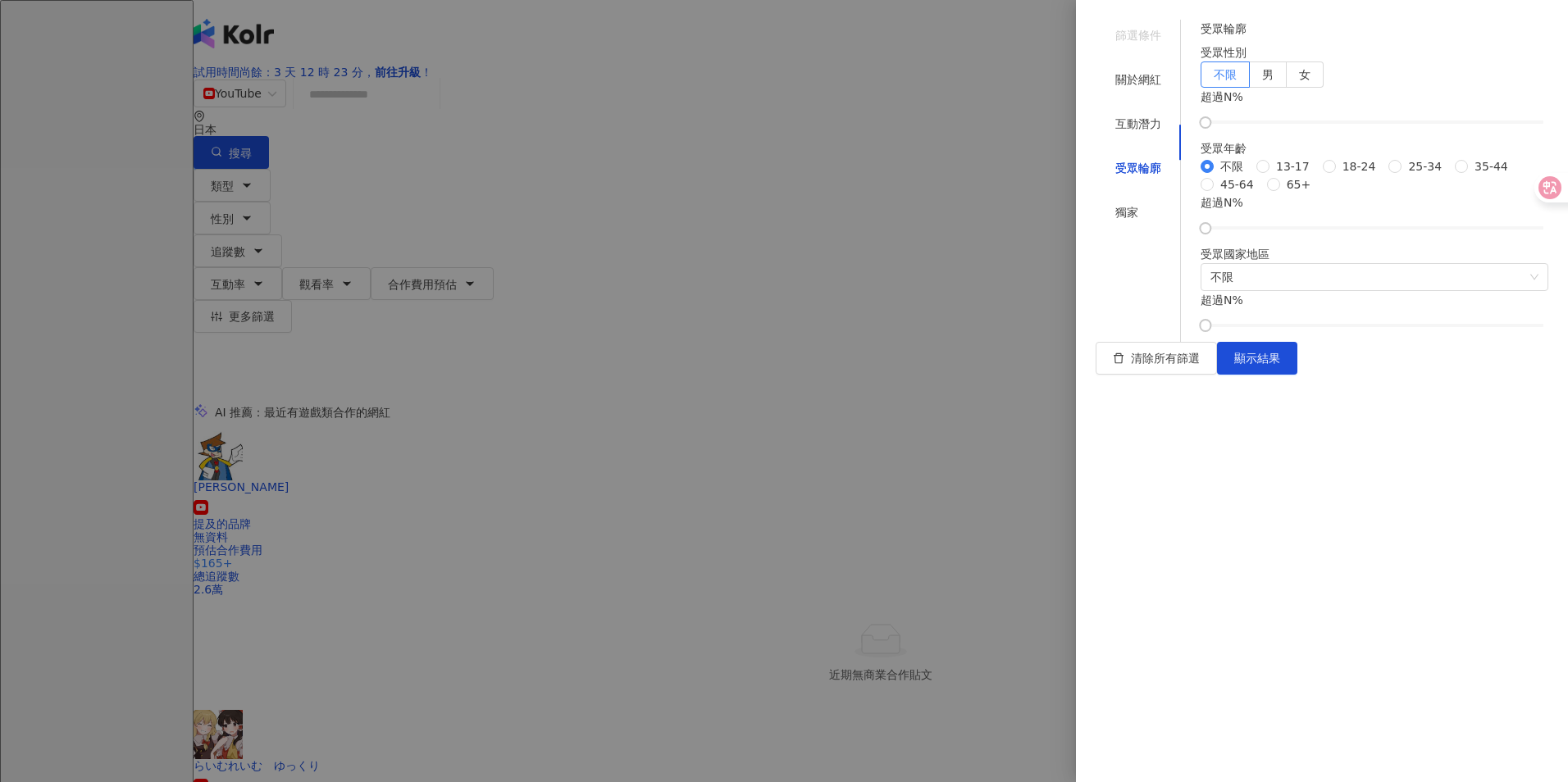
scroll to position [0, 0]
click at [594, 291] on span "不限" at bounding box center [1375, 277] width 328 height 26
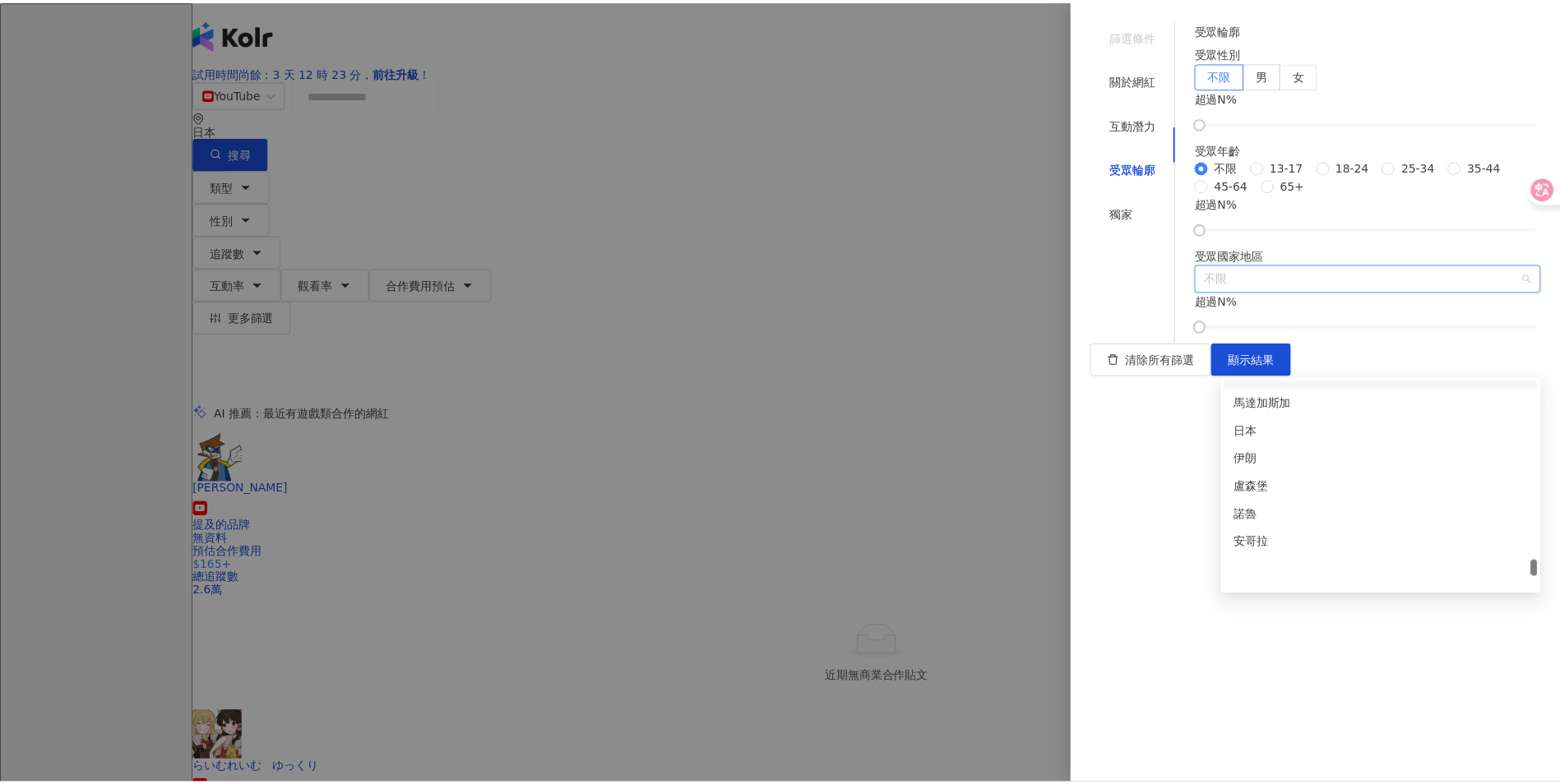
scroll to position [5359, 0]
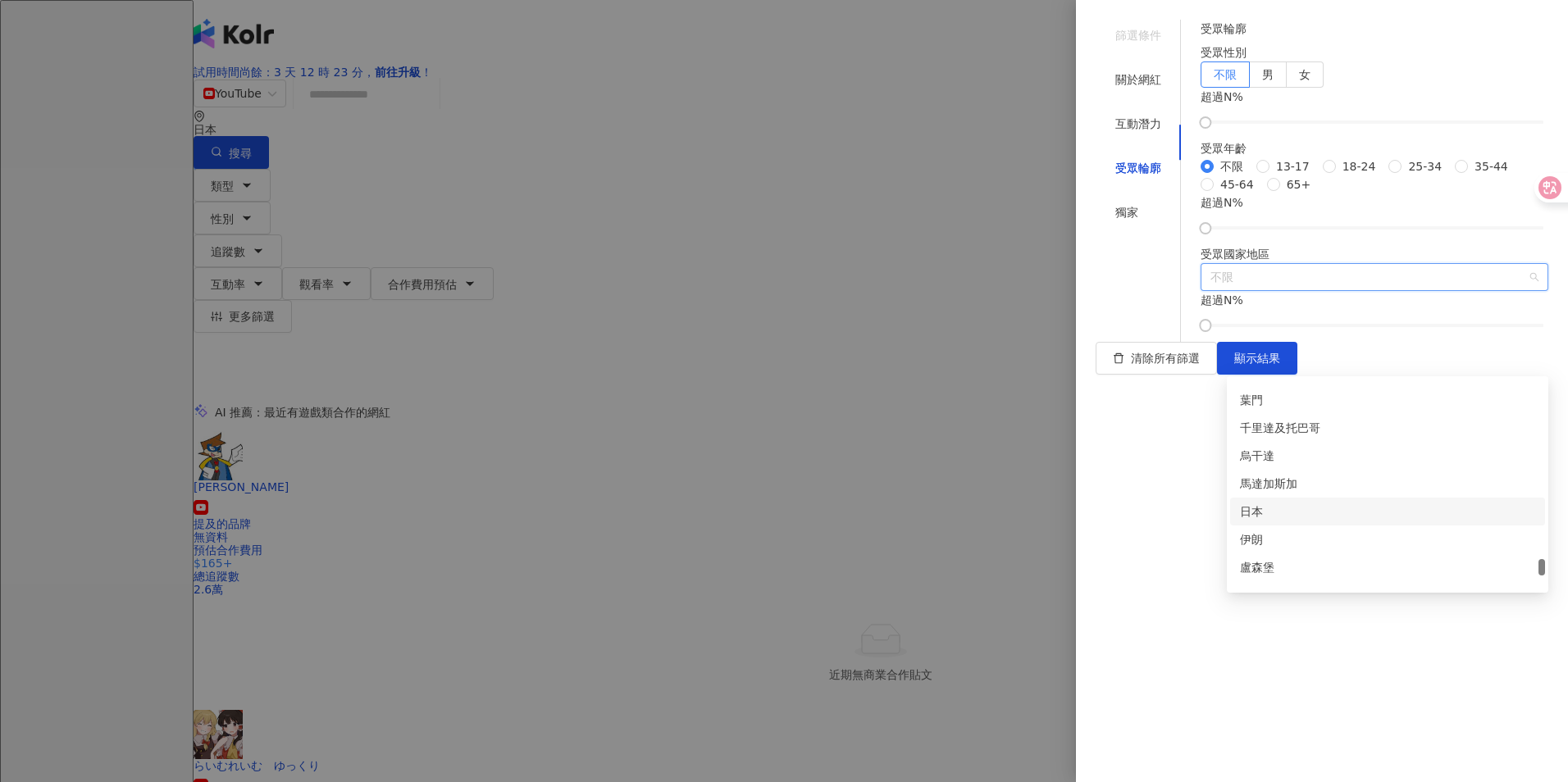
click at [594, 504] on div "日本" at bounding box center [1387, 511] width 295 height 18
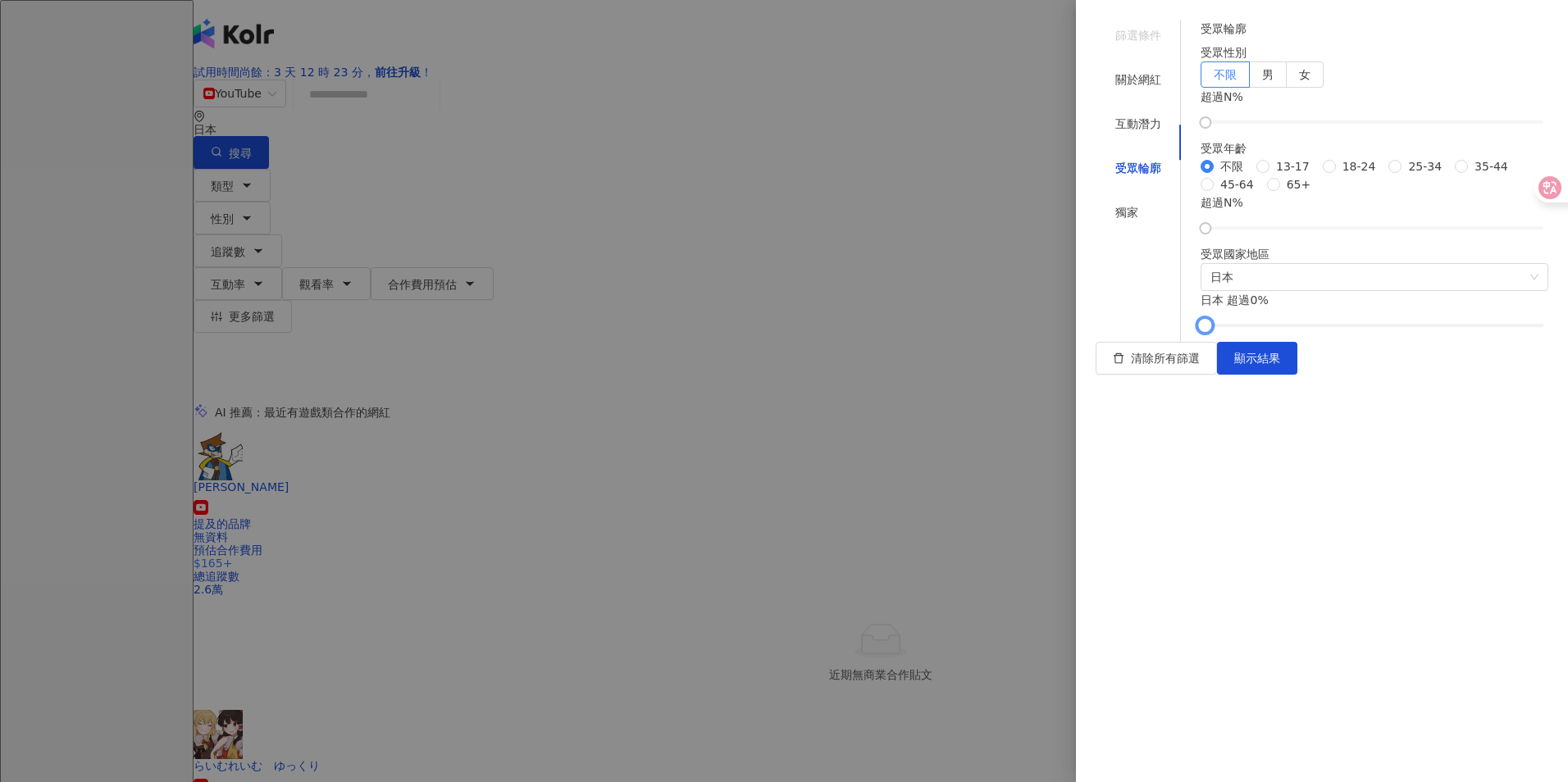
click at [594, 329] on div at bounding box center [1205, 325] width 9 height 9
click at [594, 309] on div "日本 超過 0 %" at bounding box center [1375, 300] width 348 height 18
drag, startPoint x: 1239, startPoint y: 679, endPoint x: 1392, endPoint y: 683, distance: 153.1
click at [594, 329] on div at bounding box center [1374, 325] width 9 height 9
click at [594, 365] on span "顯示結果" at bounding box center [1257, 358] width 46 height 14
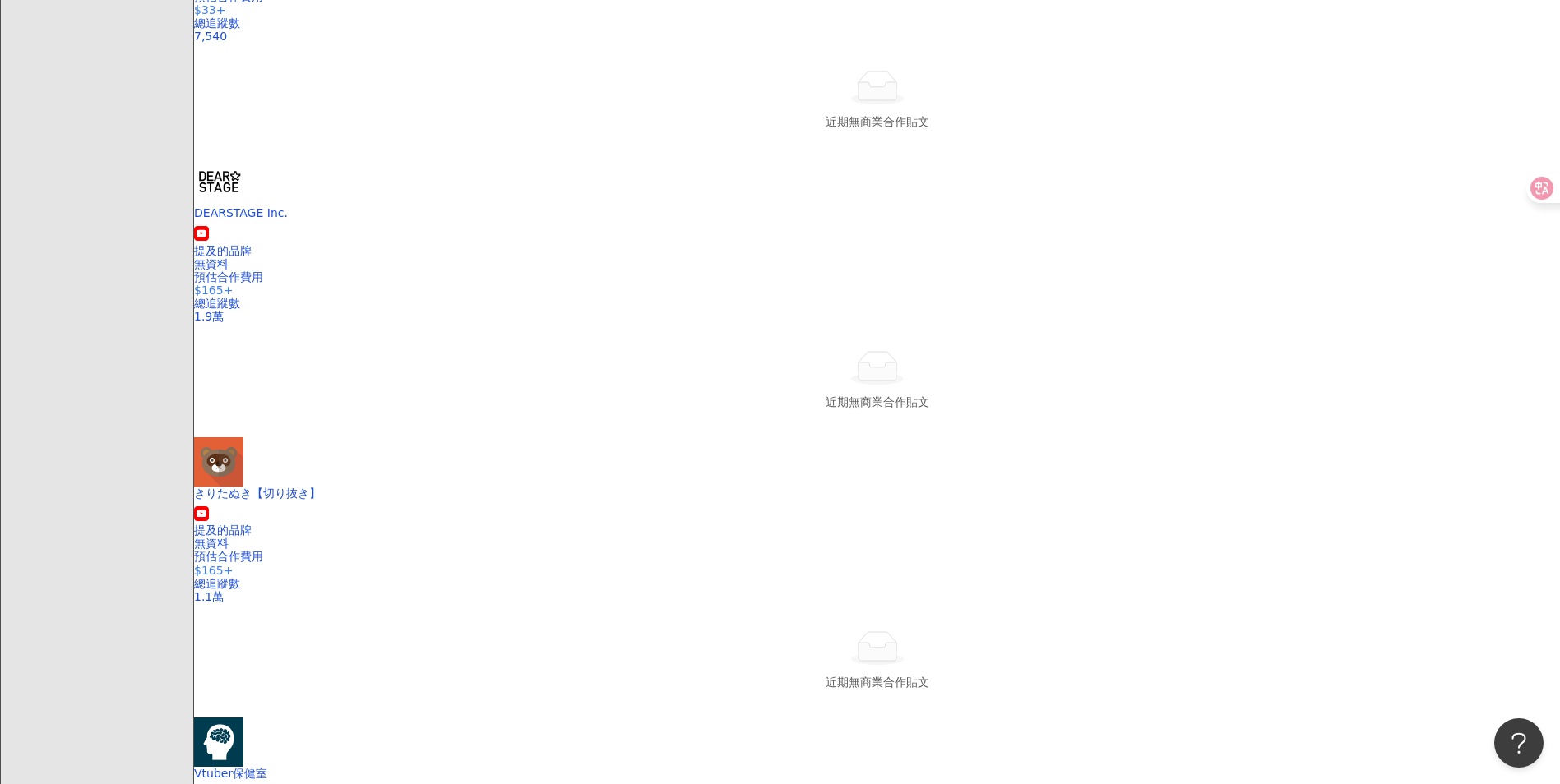
scroll to position [411, 0]
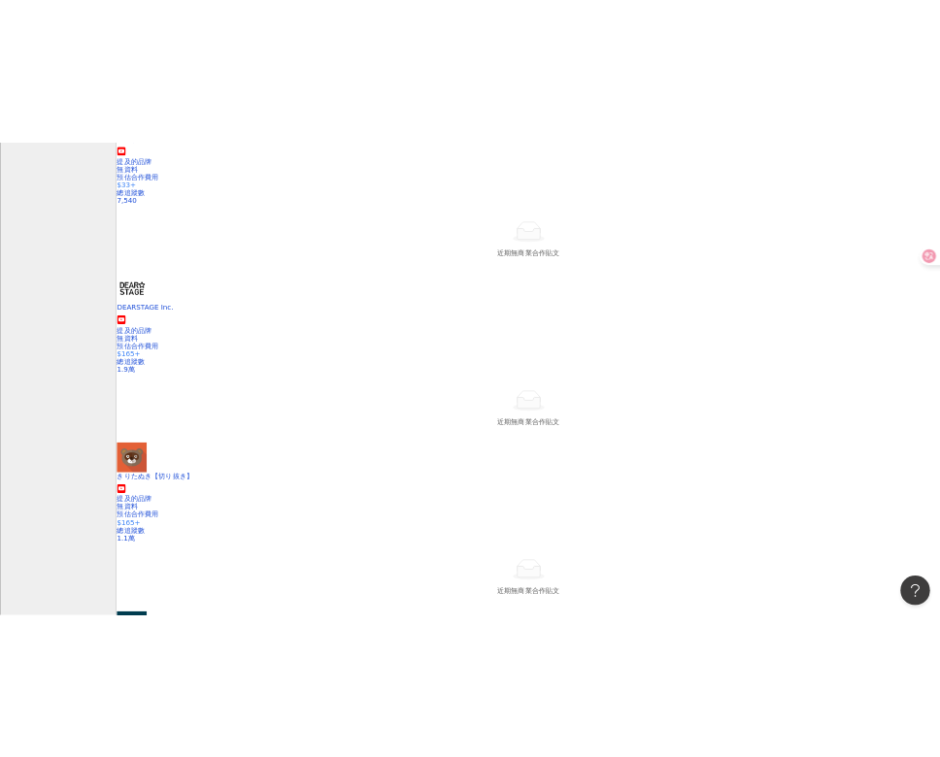
scroll to position [388, 0]
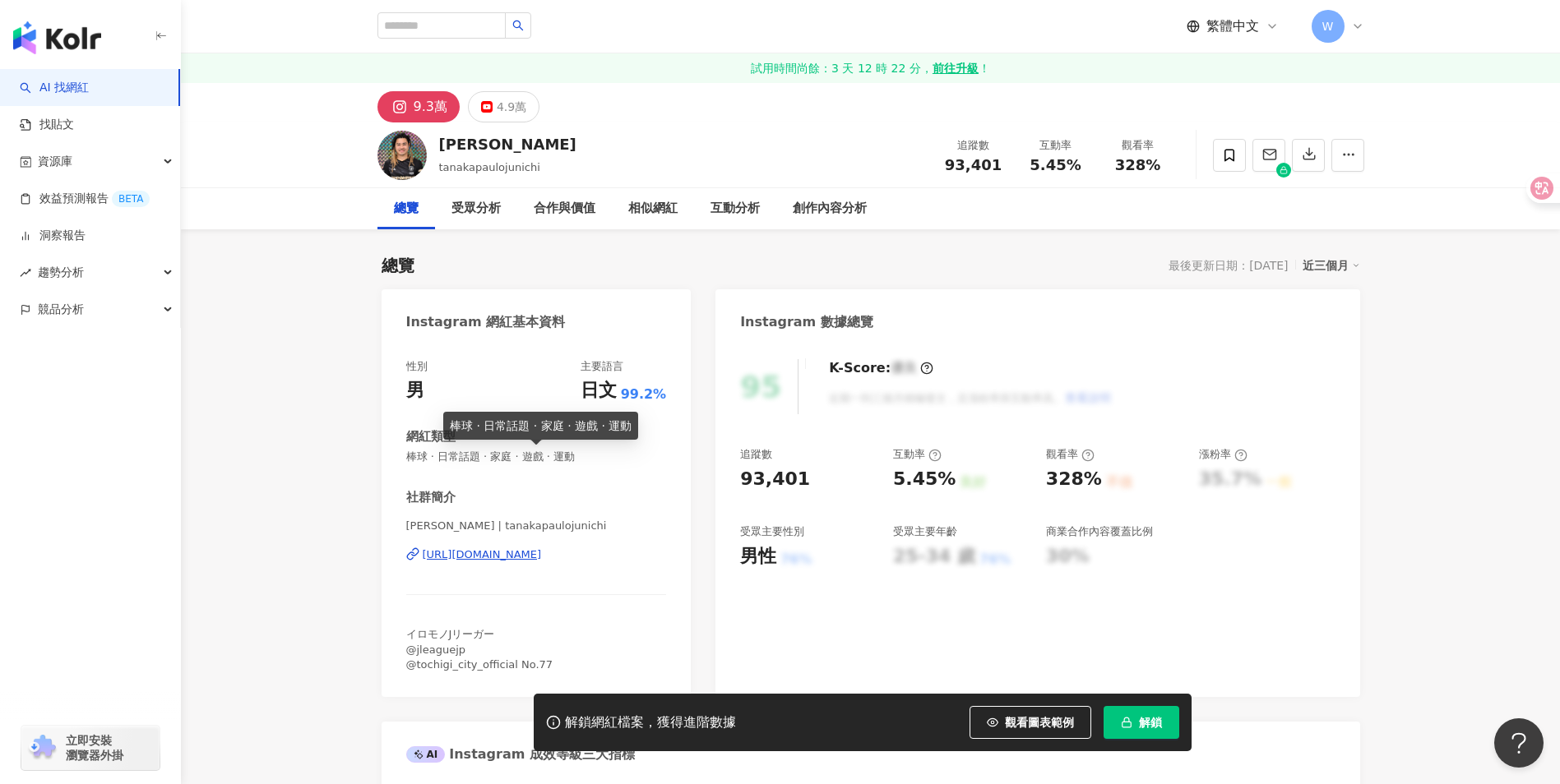
click at [638, 463] on span "棒球 · 日常話題 · 家庭 · 遊戲 · 運動" at bounding box center [537, 456] width 261 height 14
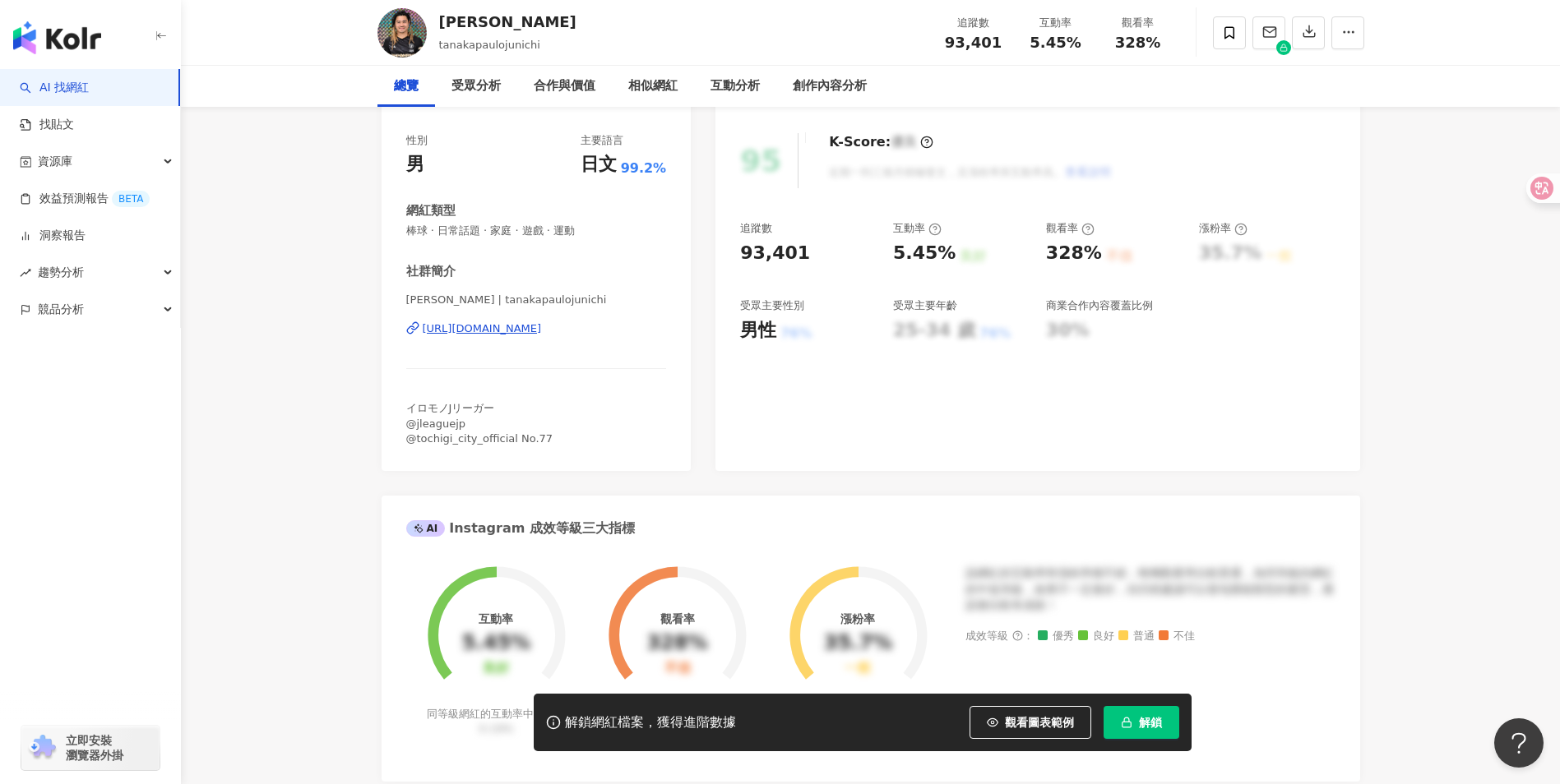
scroll to position [82, 0]
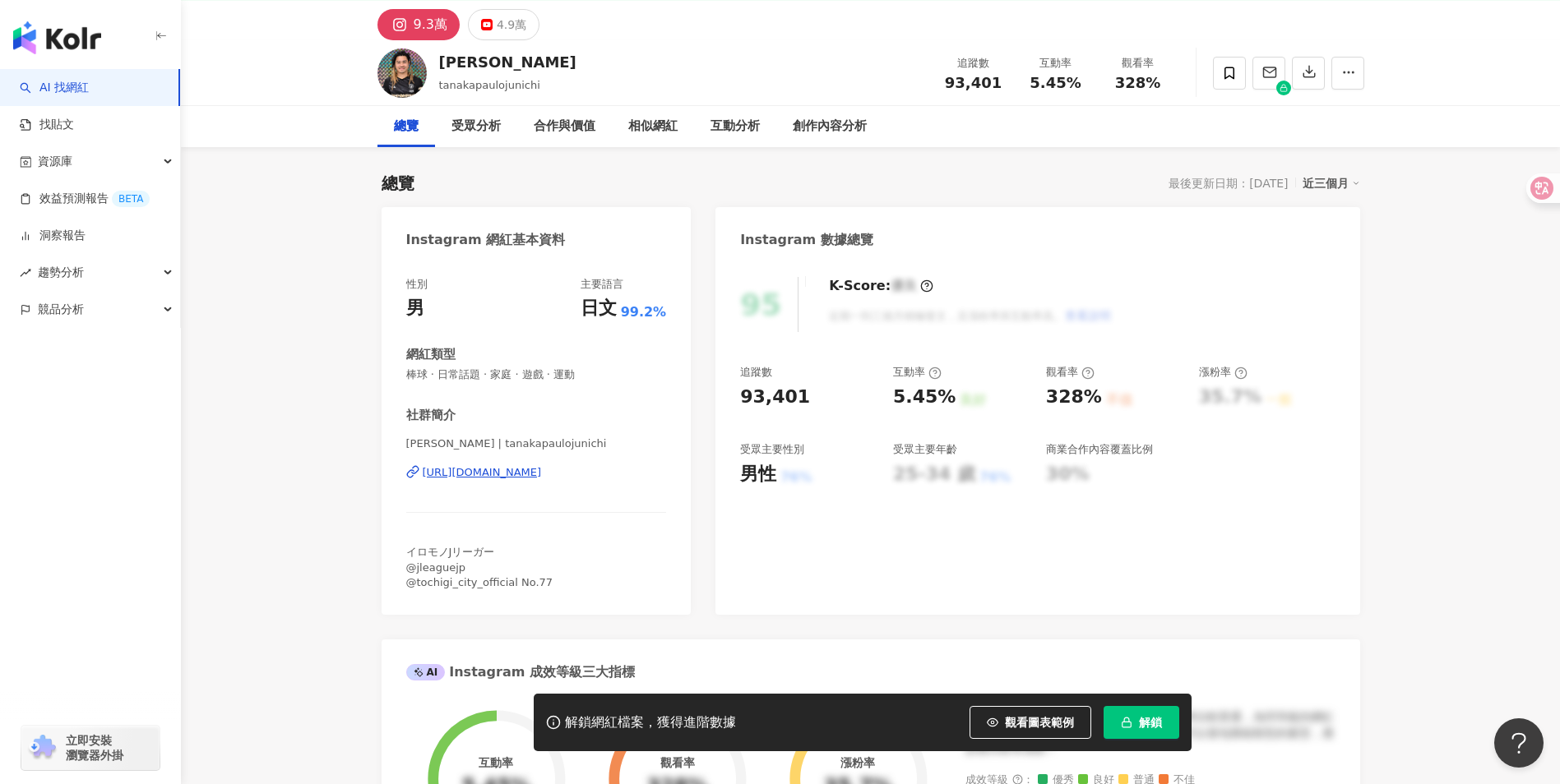
click at [519, 478] on div "[URL][DOMAIN_NAME]" at bounding box center [482, 472] width 119 height 14
click at [513, 31] on div "4.9萬" at bounding box center [511, 25] width 30 height 23
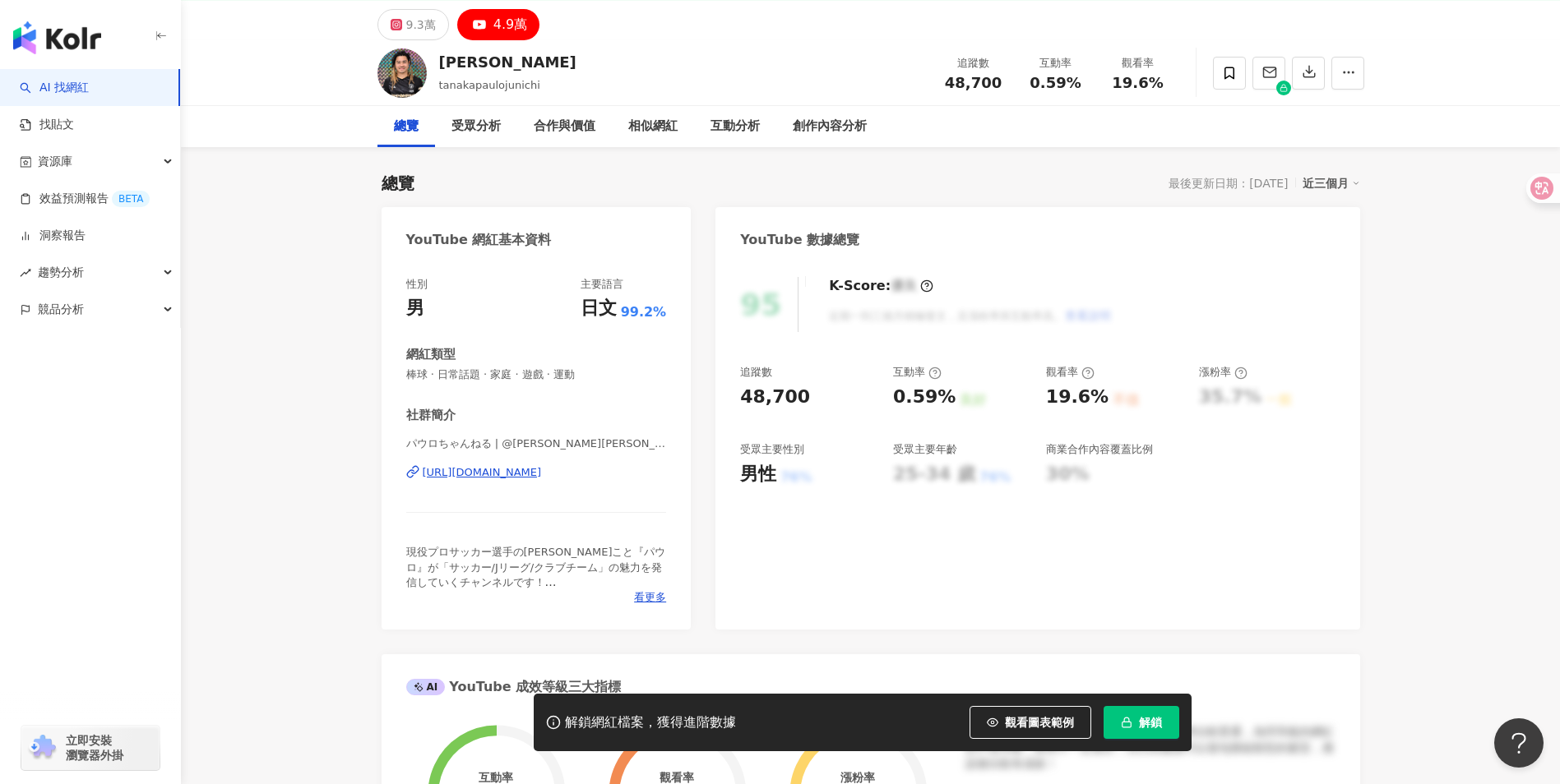
click at [486, 30] on icon at bounding box center [479, 24] width 19 height 19
click at [542, 478] on div "[URL][DOMAIN_NAME]" at bounding box center [482, 472] width 119 height 14
click at [455, 129] on div "受眾分析" at bounding box center [476, 126] width 49 height 19
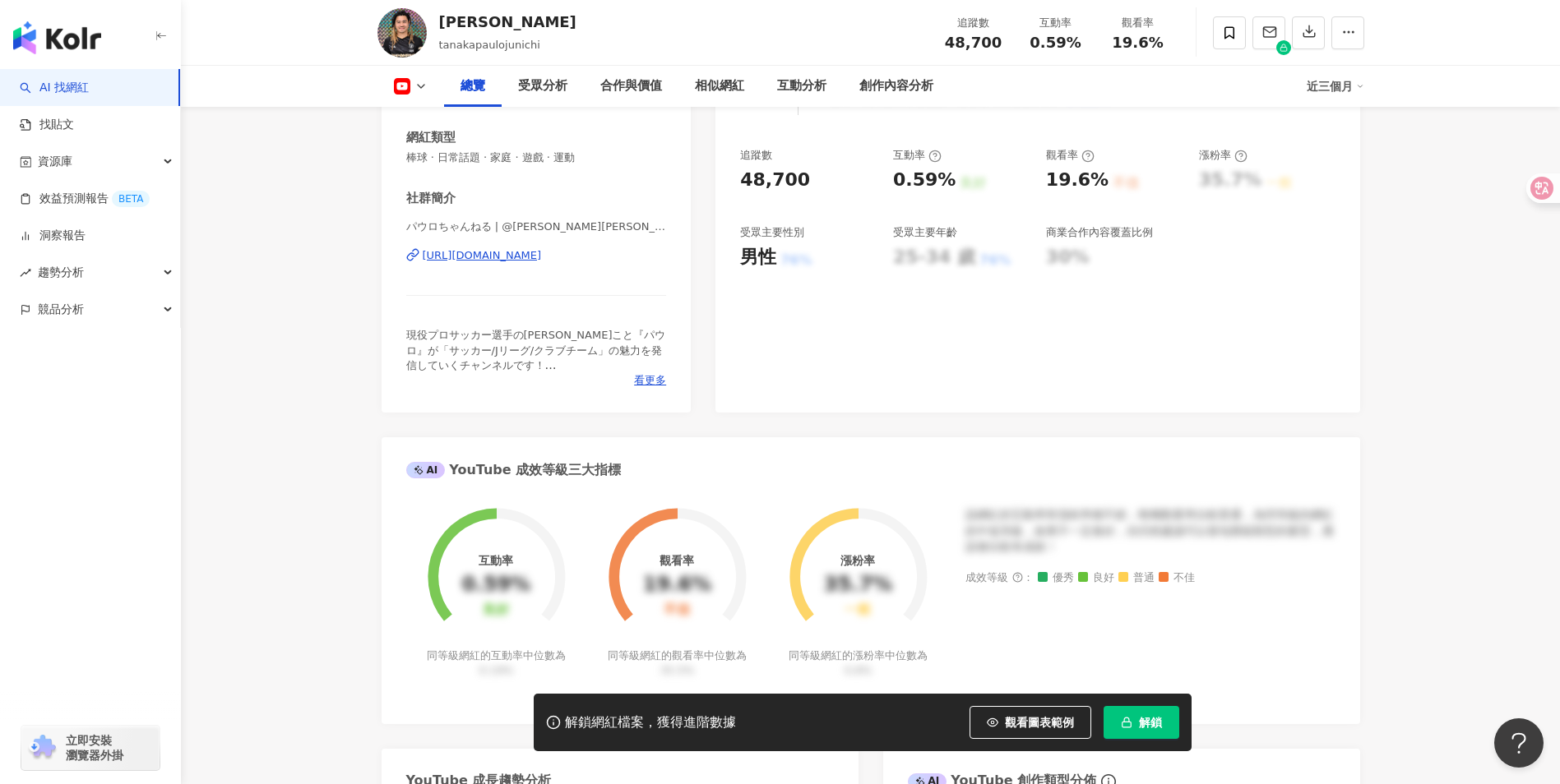
scroll to position [148, 0]
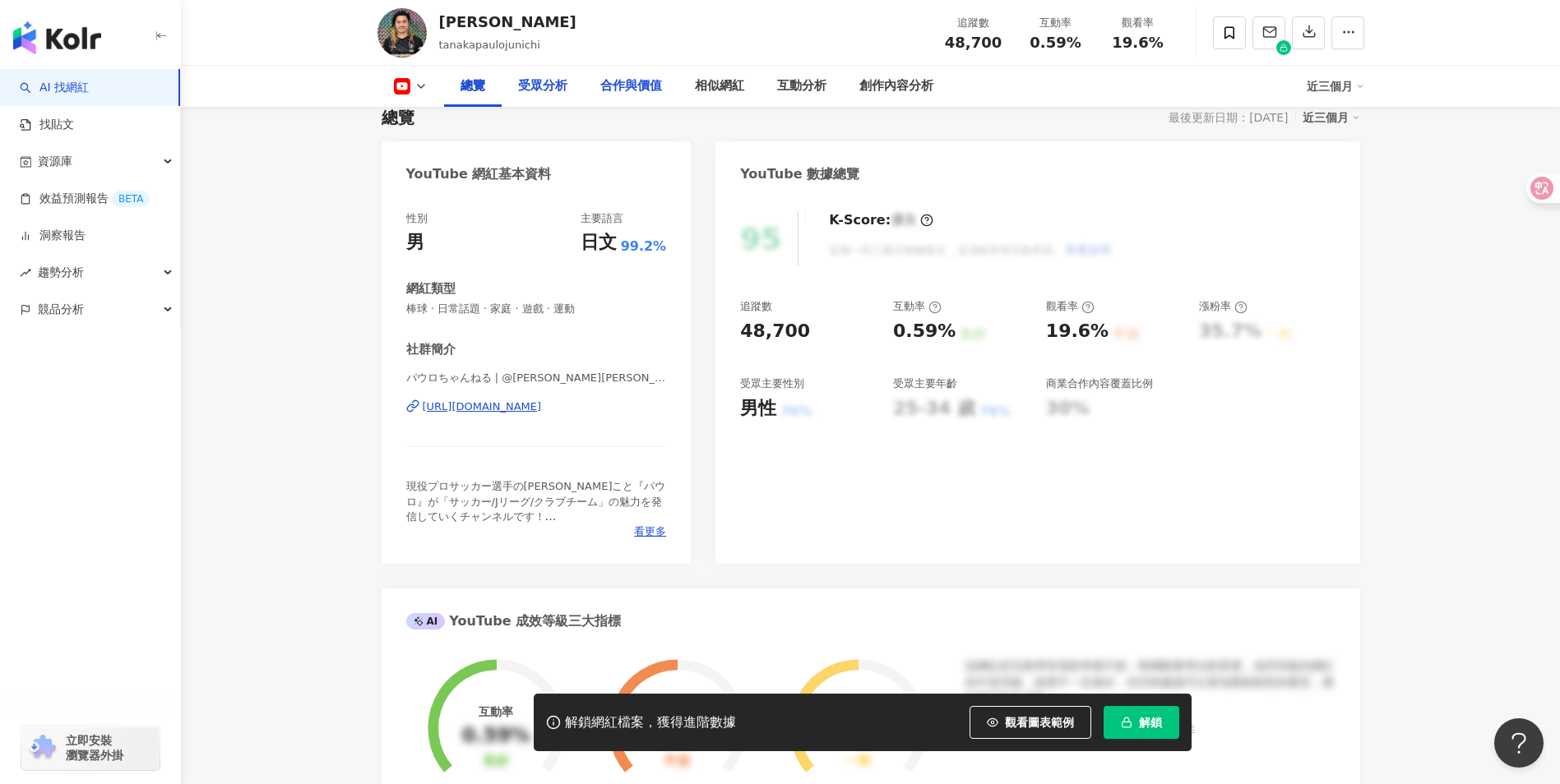
click at [549, 91] on div "受眾分析" at bounding box center [543, 86] width 49 height 19
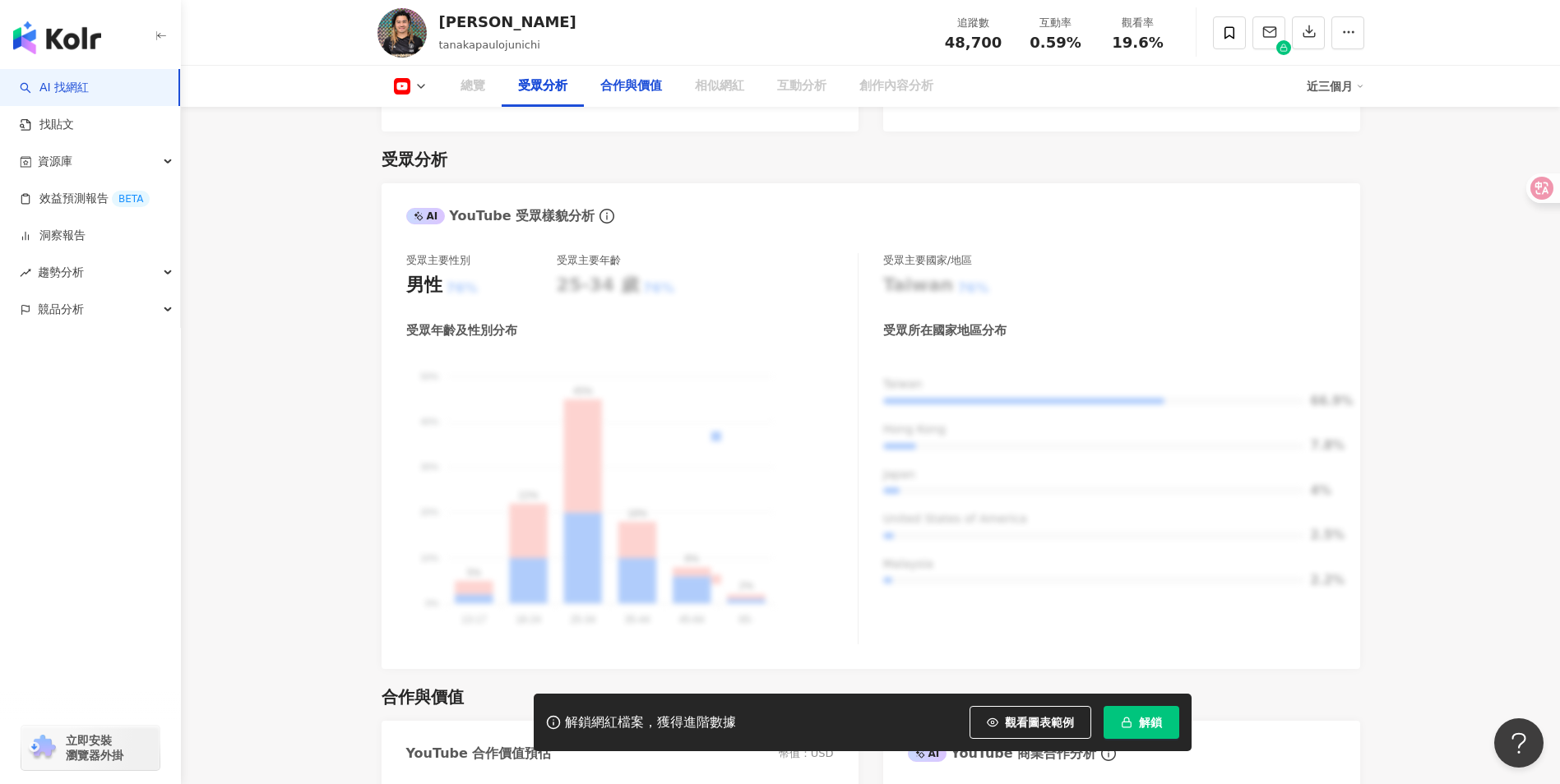
click at [614, 91] on div "合作與價值" at bounding box center [631, 86] width 62 height 19
click at [633, 97] on div "合作與價值" at bounding box center [631, 86] width 95 height 41
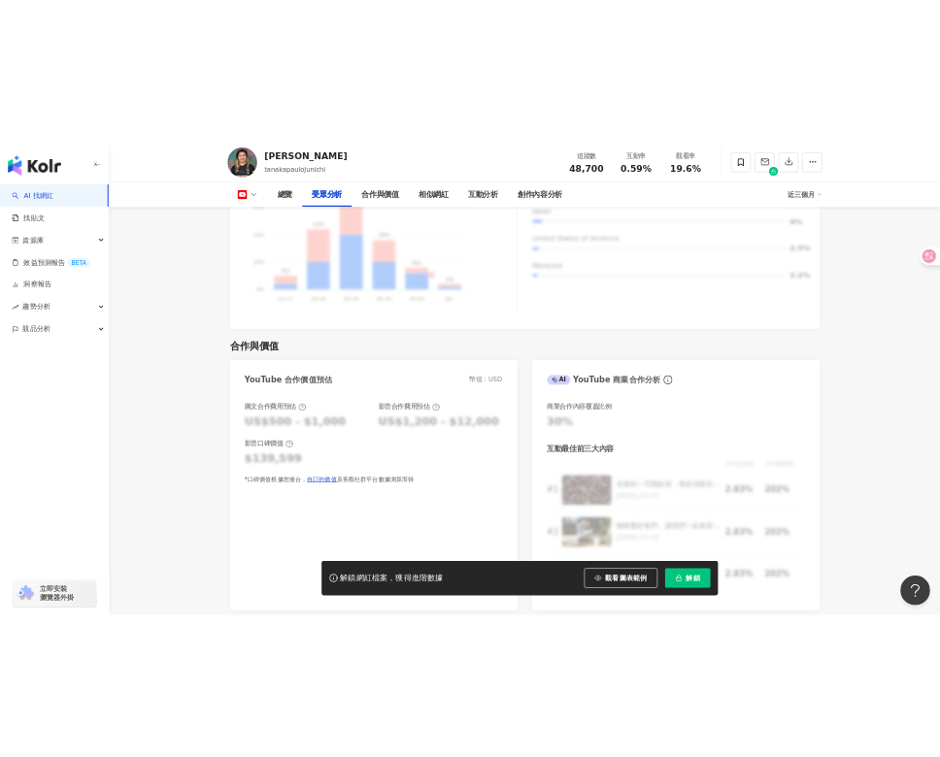
scroll to position [1648, 0]
